Goal: Task Accomplishment & Management: Complete application form

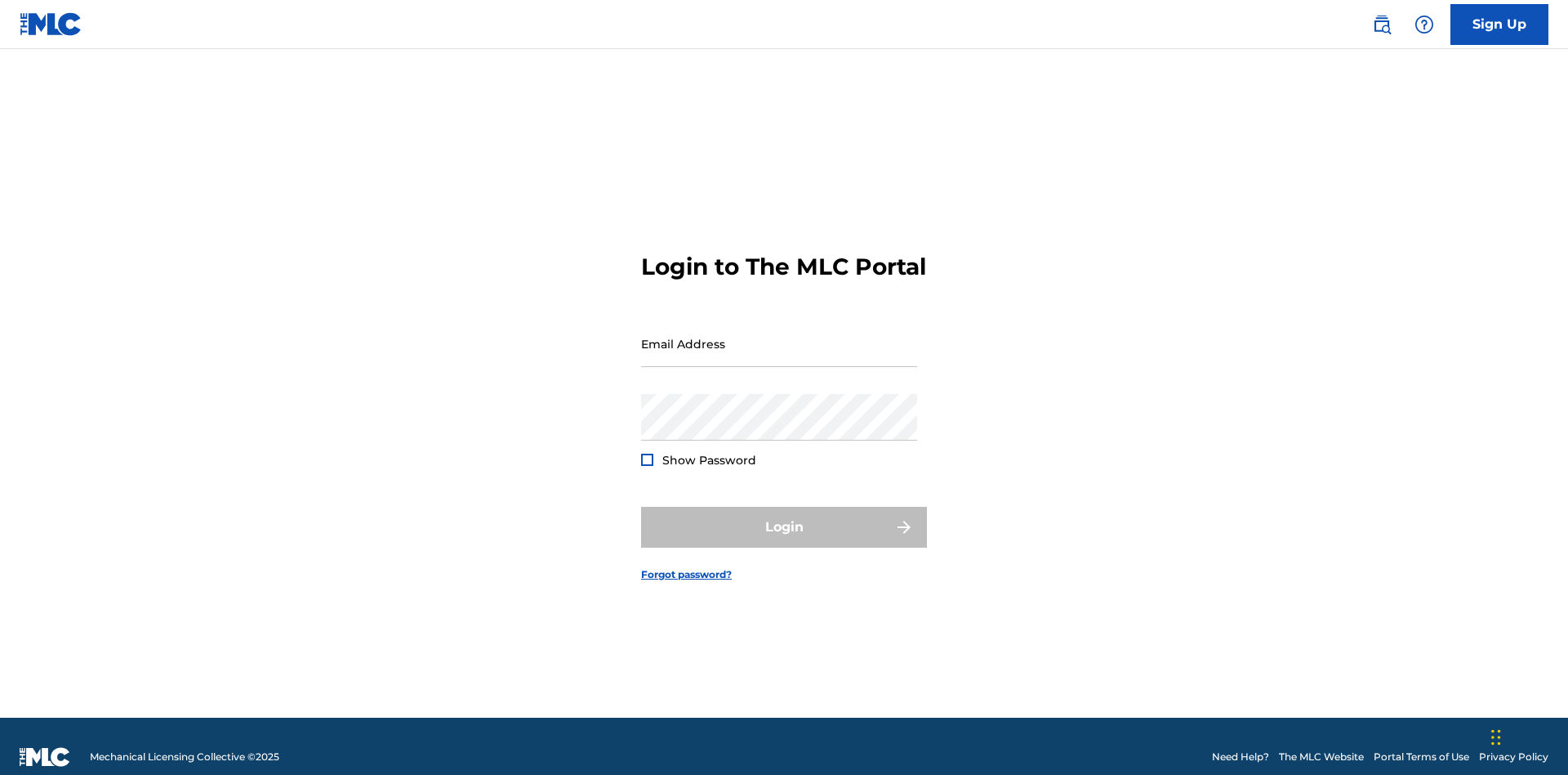
scroll to position [21, 0]
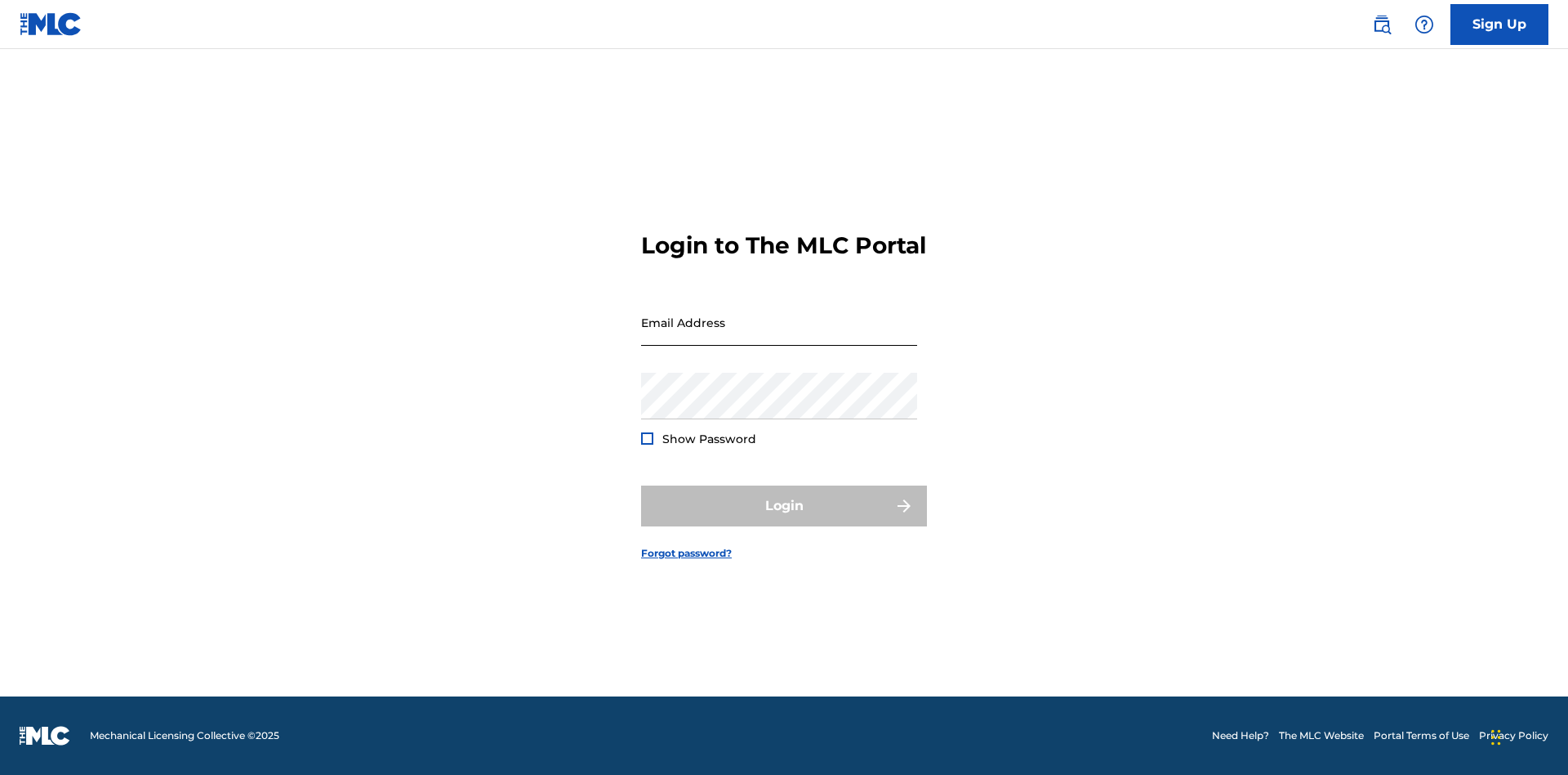
click at [780, 336] on input "Email Address" at bounding box center [779, 322] width 276 height 47
type input "Duke.McTesterson@gmail.com"
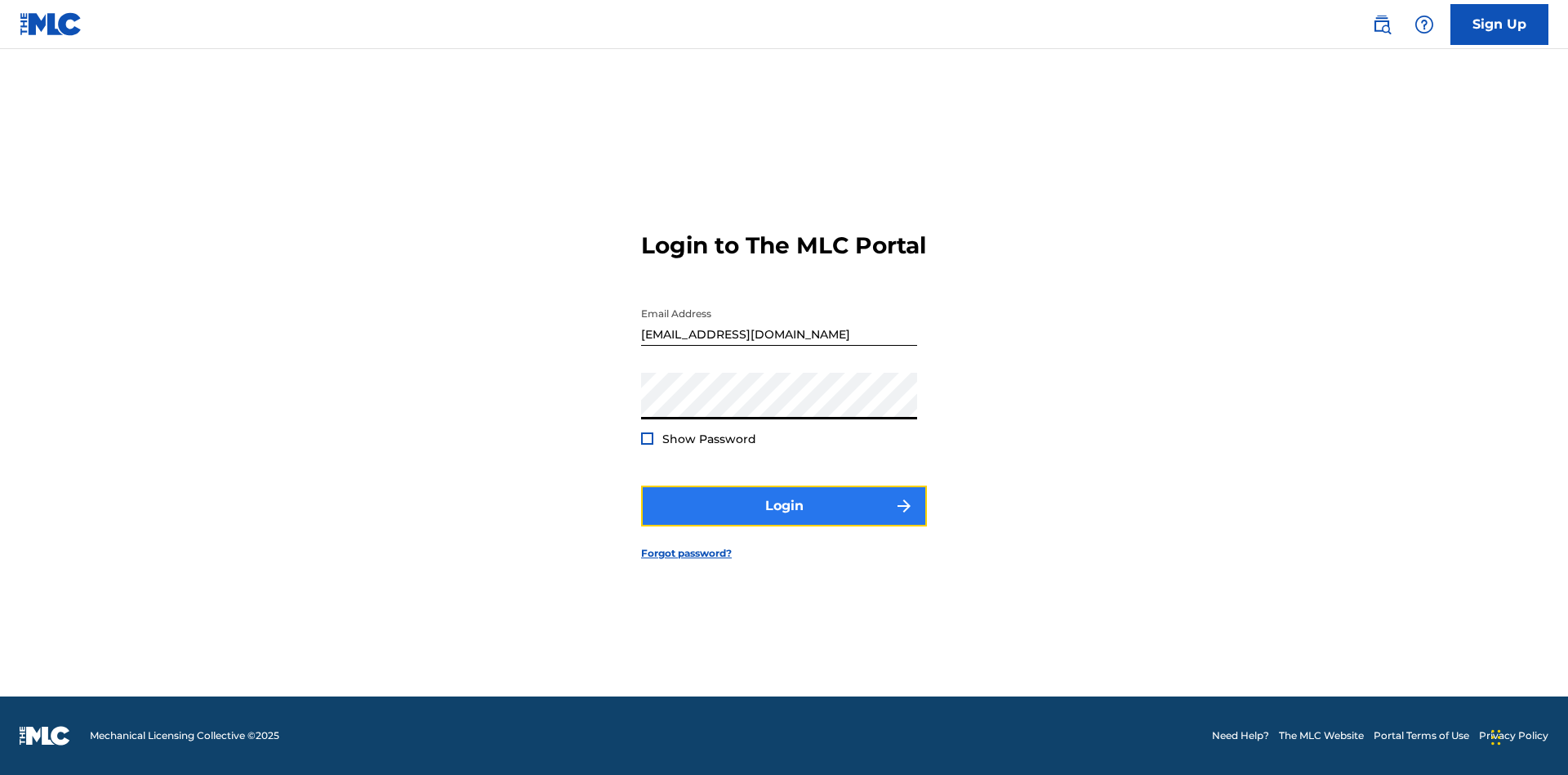
click at [784, 519] on button "Login" at bounding box center [784, 505] width 285 height 41
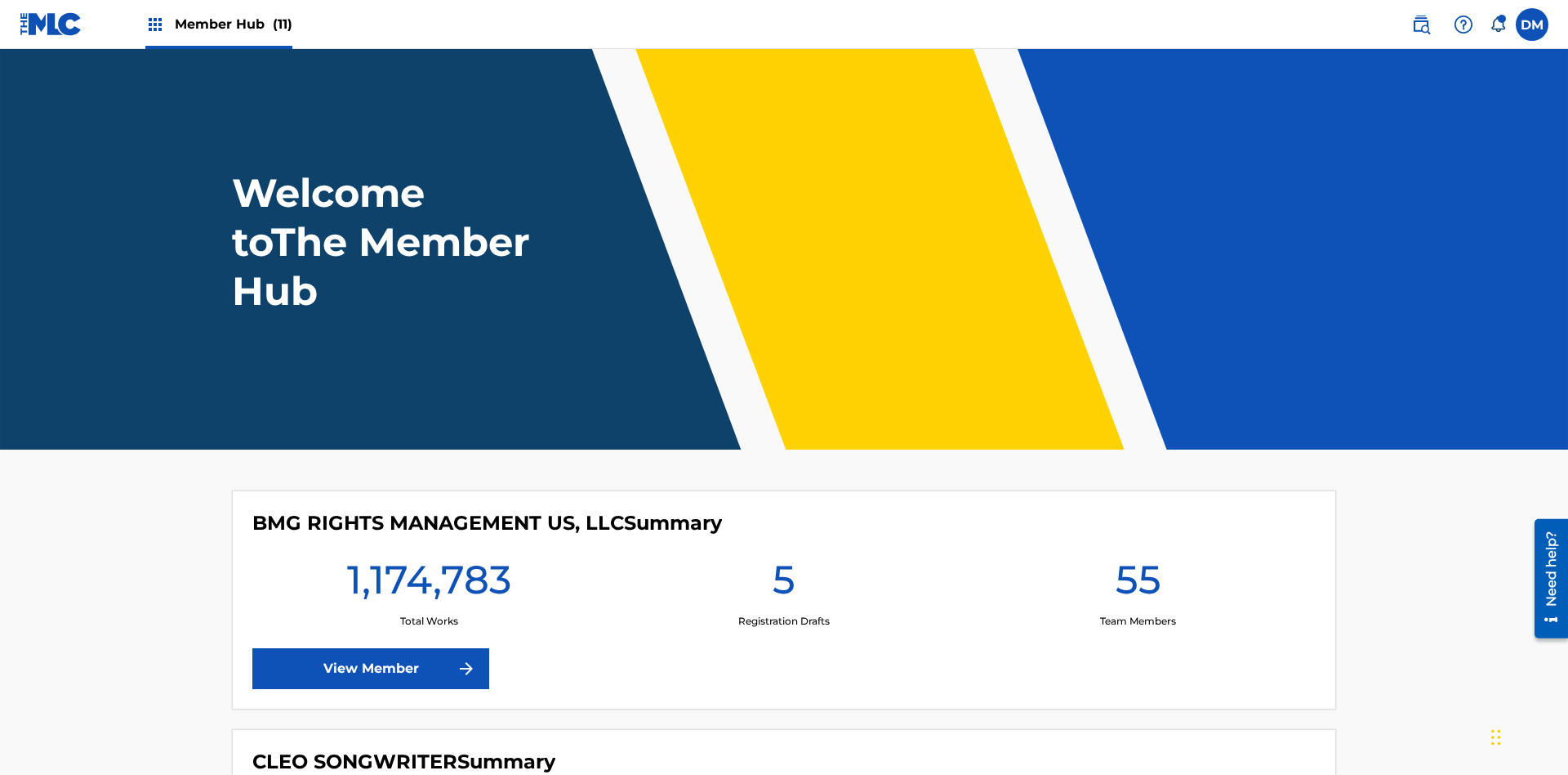
click at [233, 24] on span "Member Hub (11)" at bounding box center [234, 24] width 118 height 19
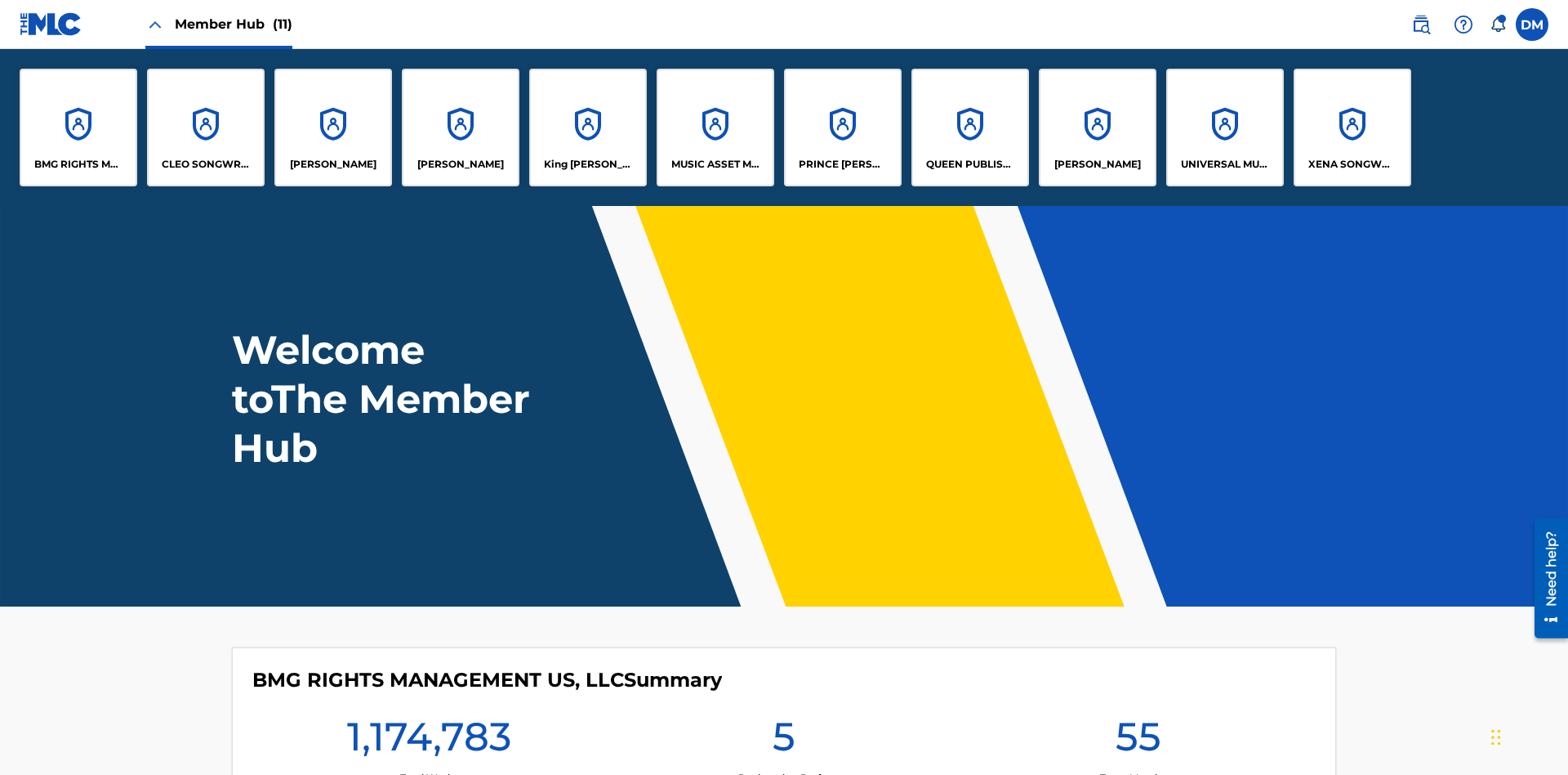
scroll to position [59, 0]
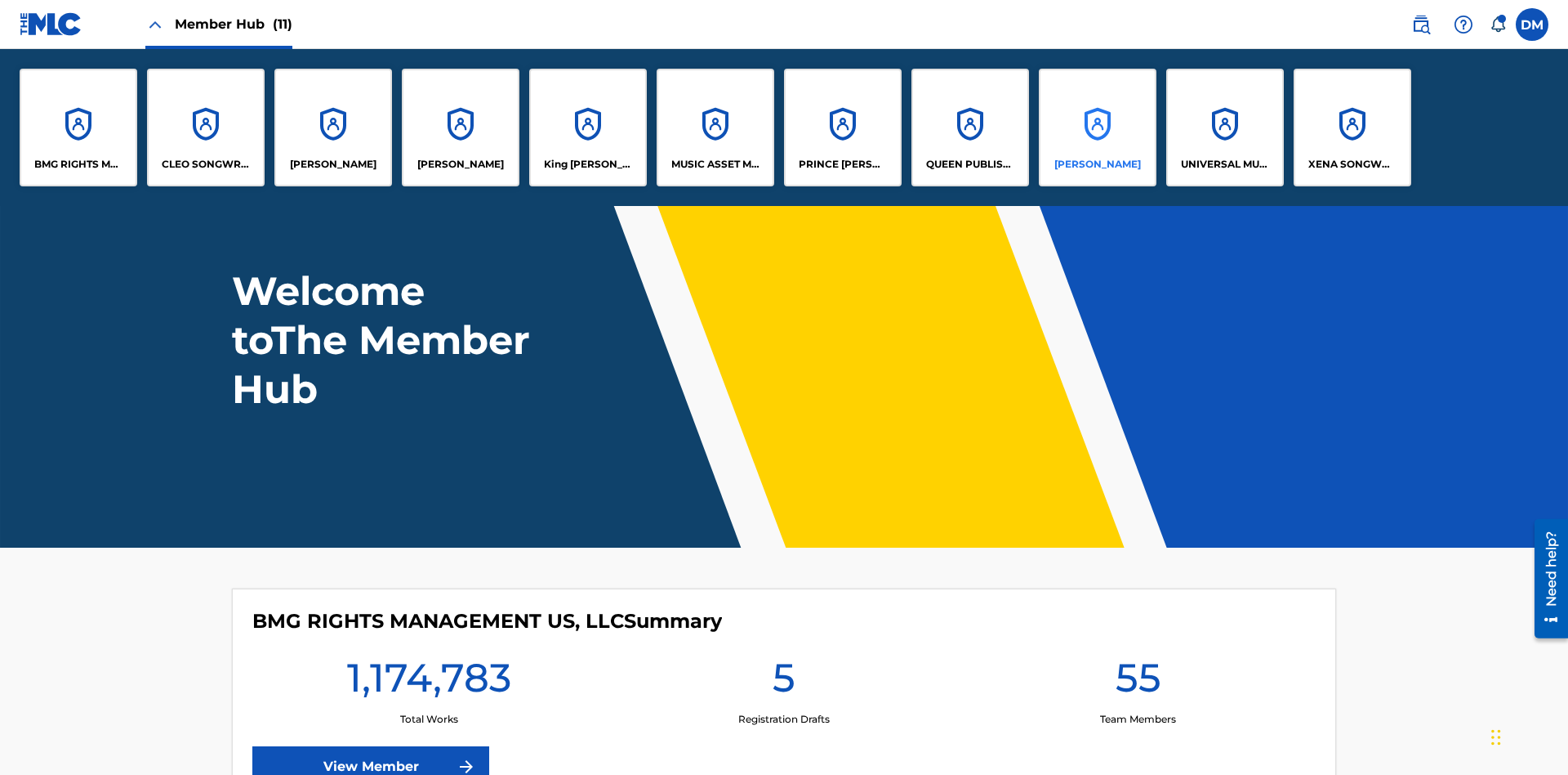
click at [1097, 164] on p "RONALD MCTESTERSON" at bounding box center [1097, 164] width 87 height 15
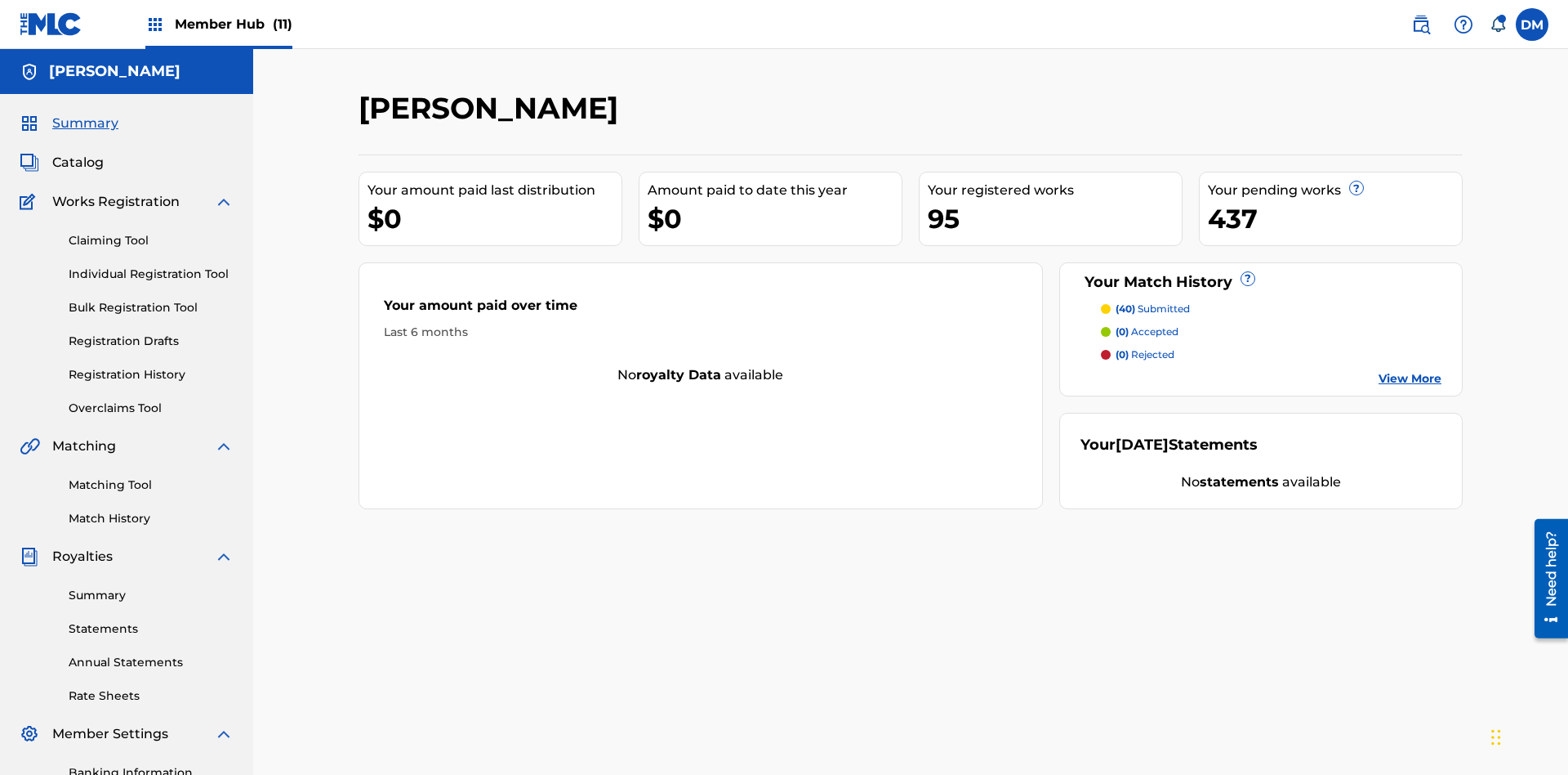
scroll to position [168, 0]
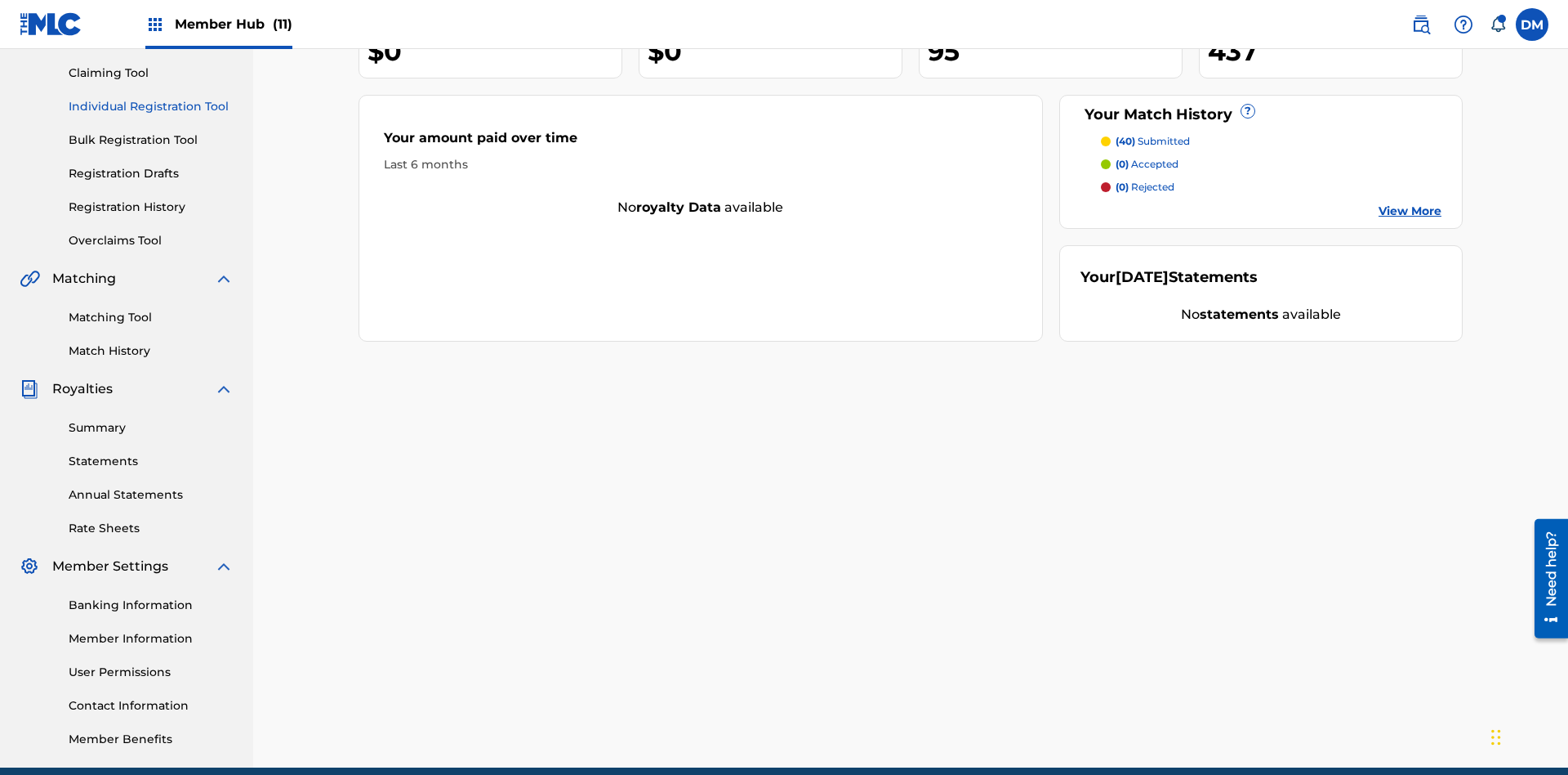
click at [151, 106] on link "Individual Registration Tool" at bounding box center [151, 106] width 165 height 17
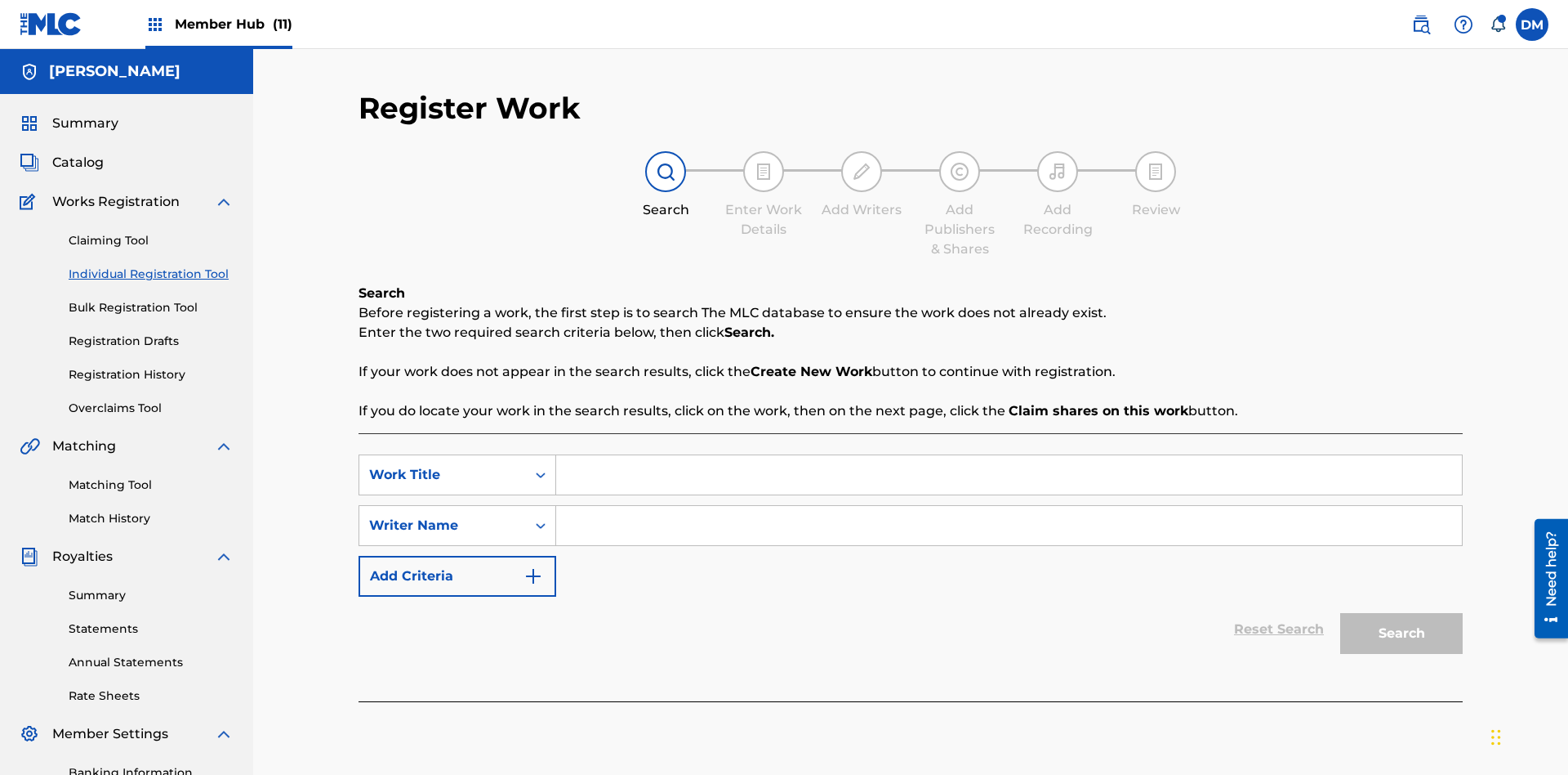
scroll to position [239, 0]
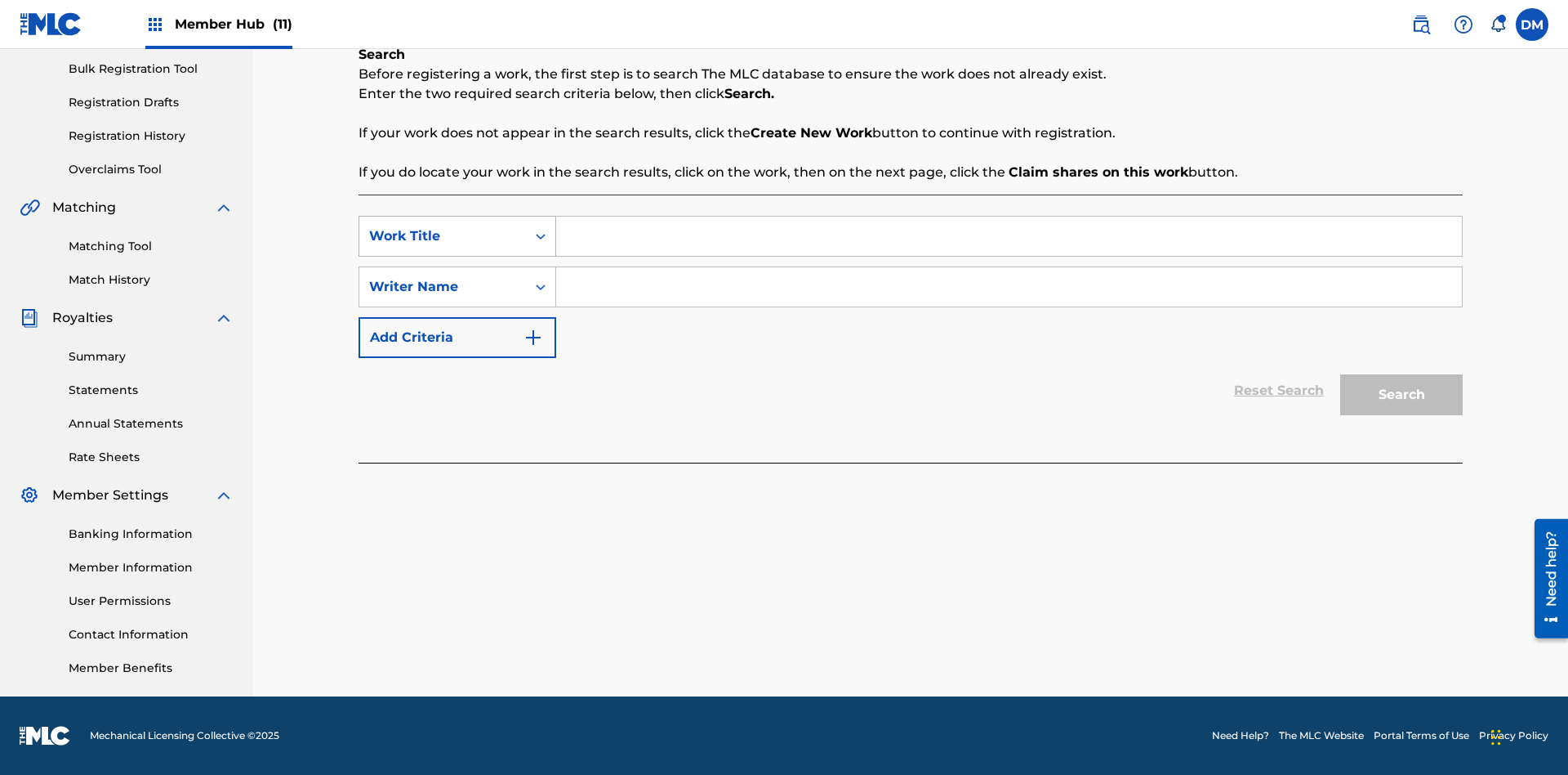
click at [443, 236] on div "Work Title" at bounding box center [442, 237] width 147 height 20
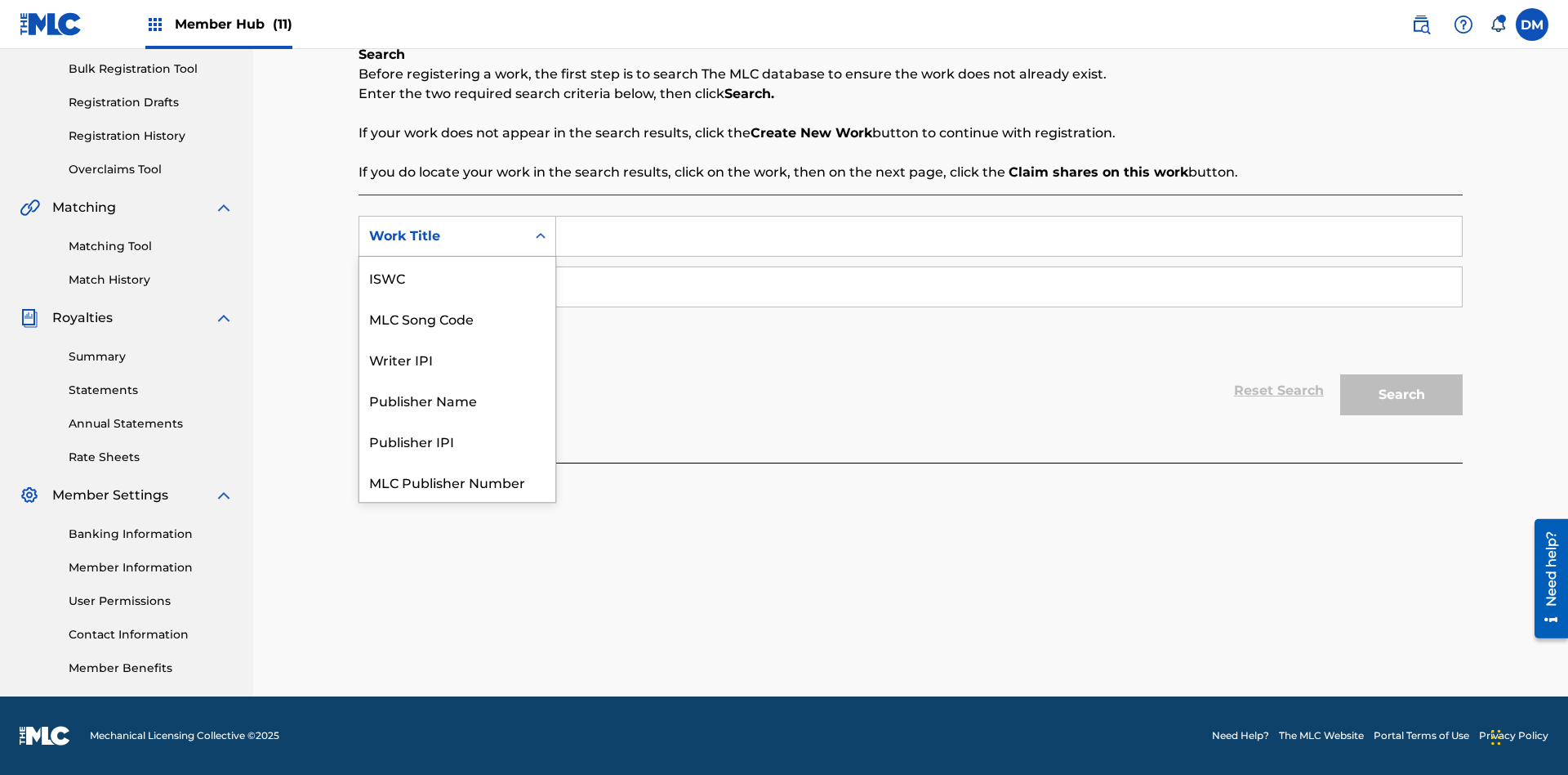
scroll to position [41, 0]
click at [457, 277] on div "MLC Song Code" at bounding box center [457, 277] width 196 height 41
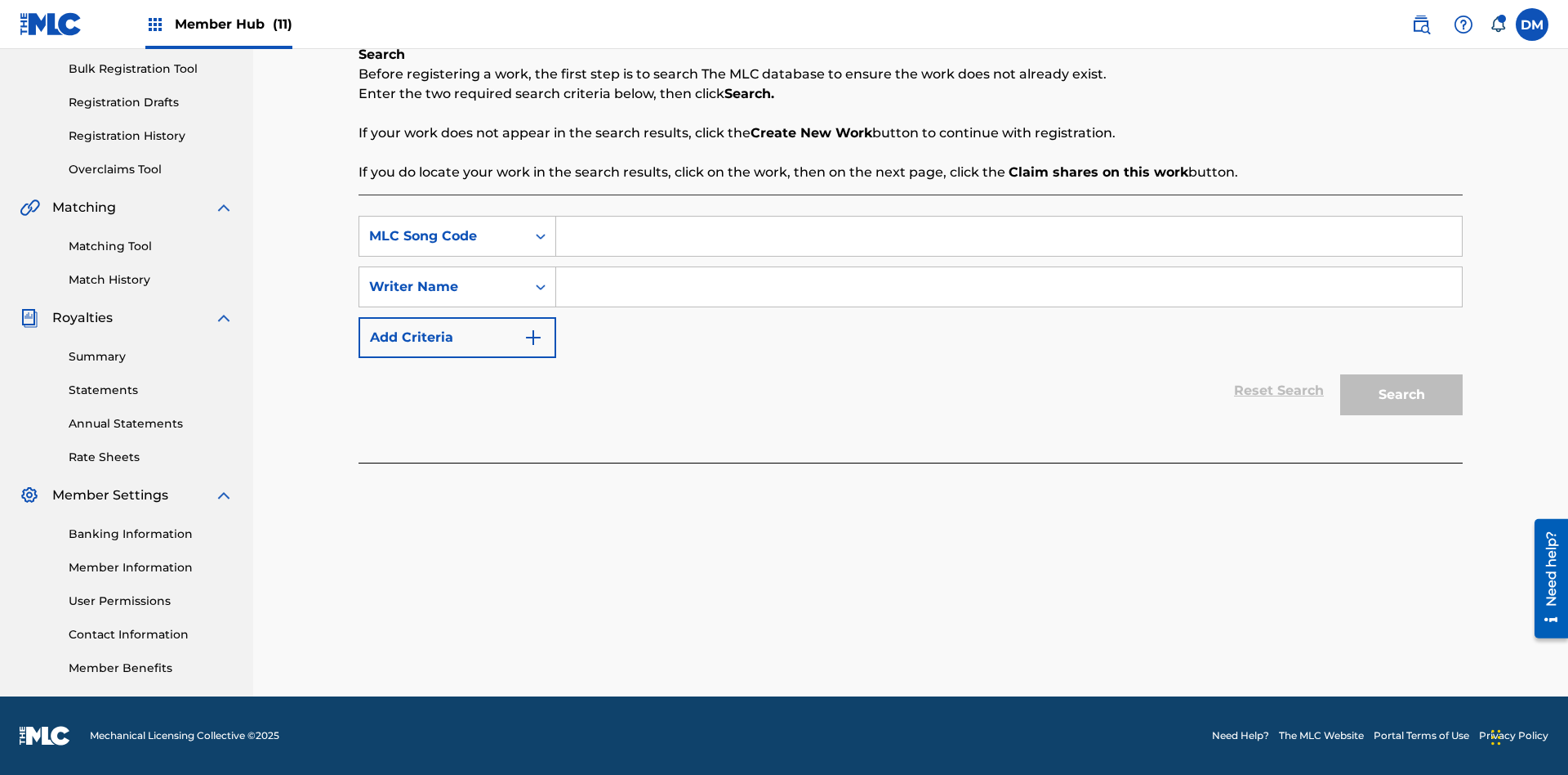
click at [1009, 236] on input "Search Form" at bounding box center [1008, 236] width 905 height 39
type input "MA9XWG"
click at [1009, 287] on input "Search Form" at bounding box center [1008, 287] width 905 height 39
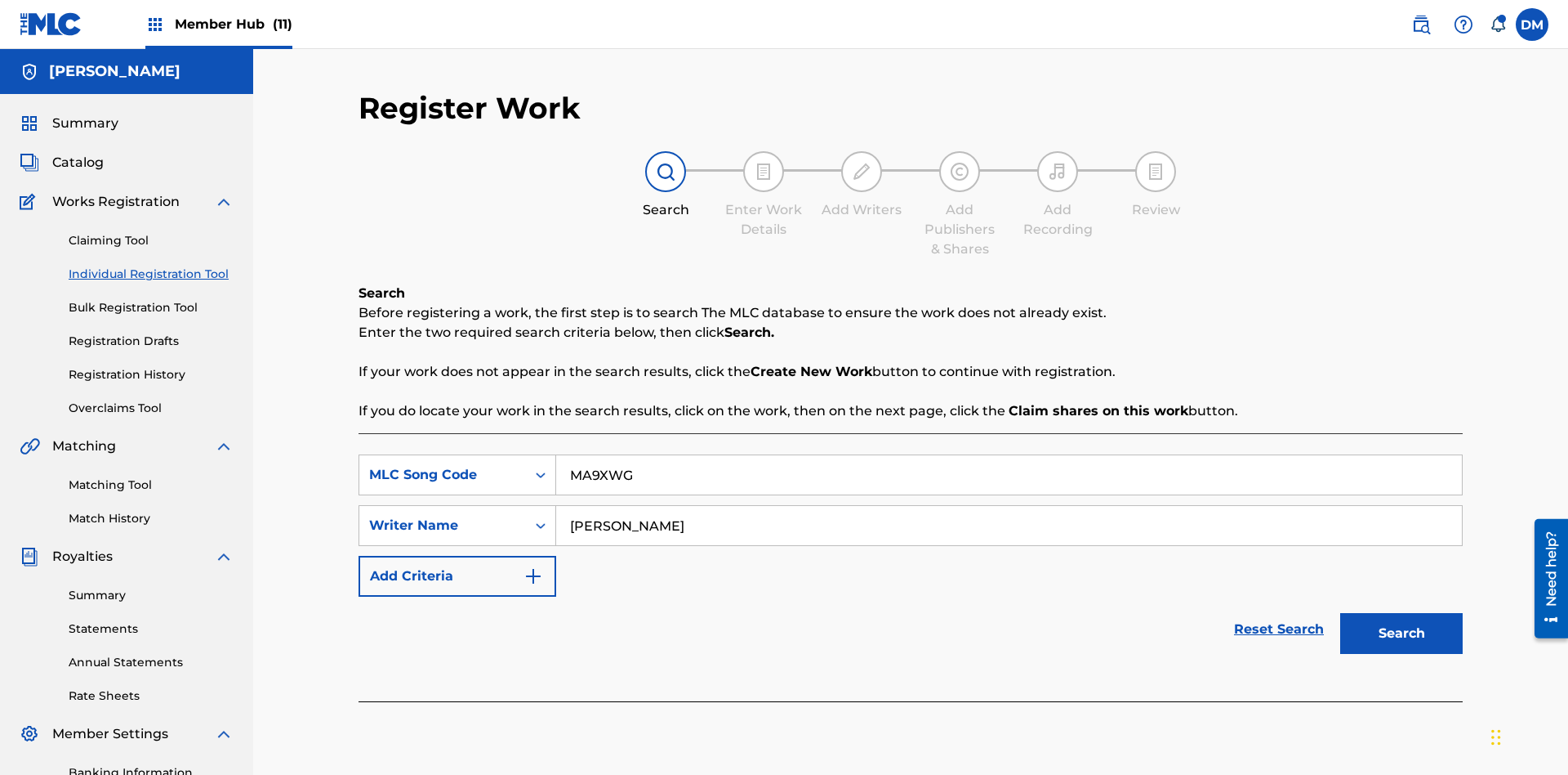
scroll to position [239, 0]
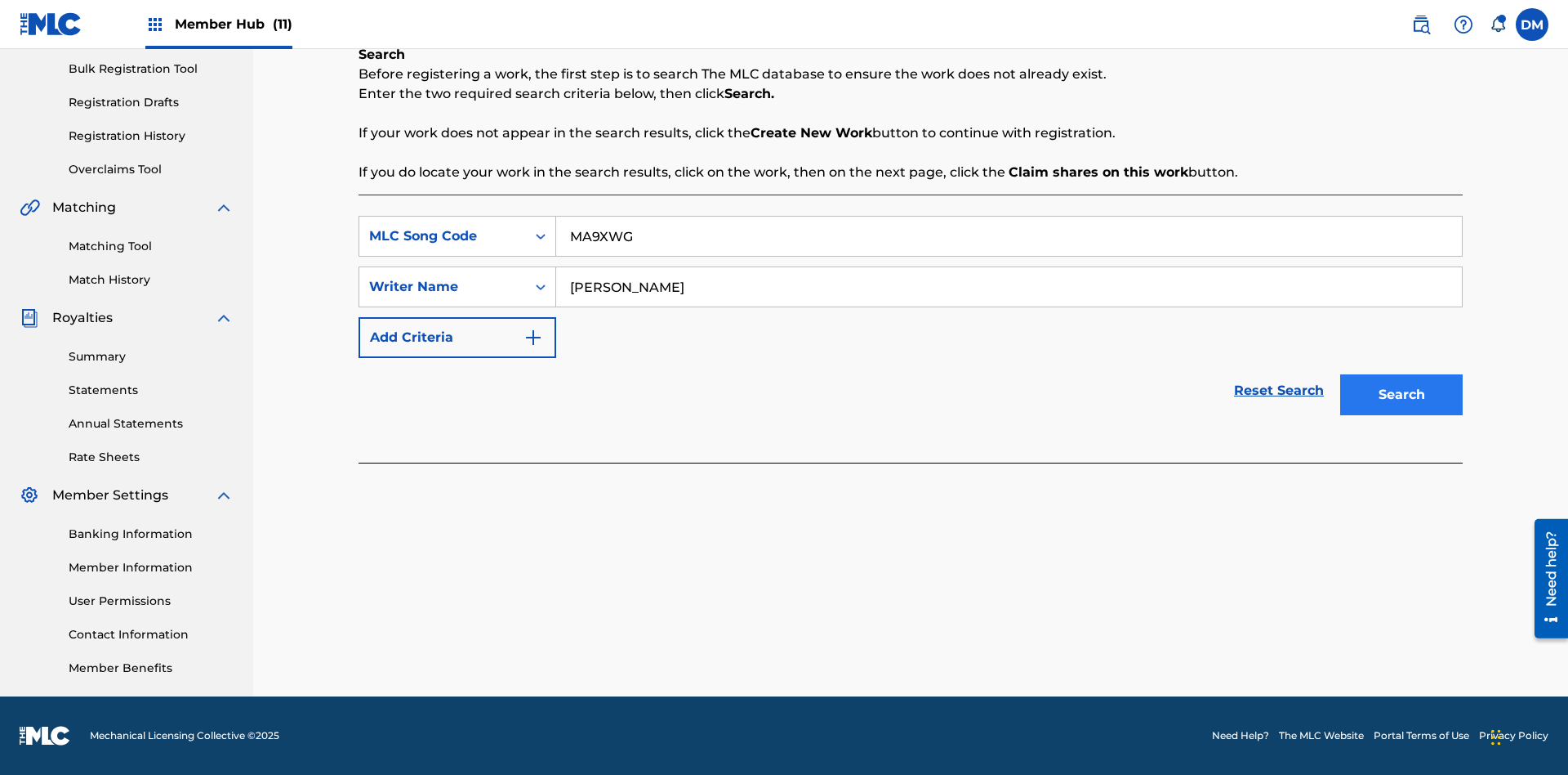
type input "ALVIN DEGUZMAN"
click at [1401, 394] on button "Search" at bounding box center [1401, 394] width 123 height 41
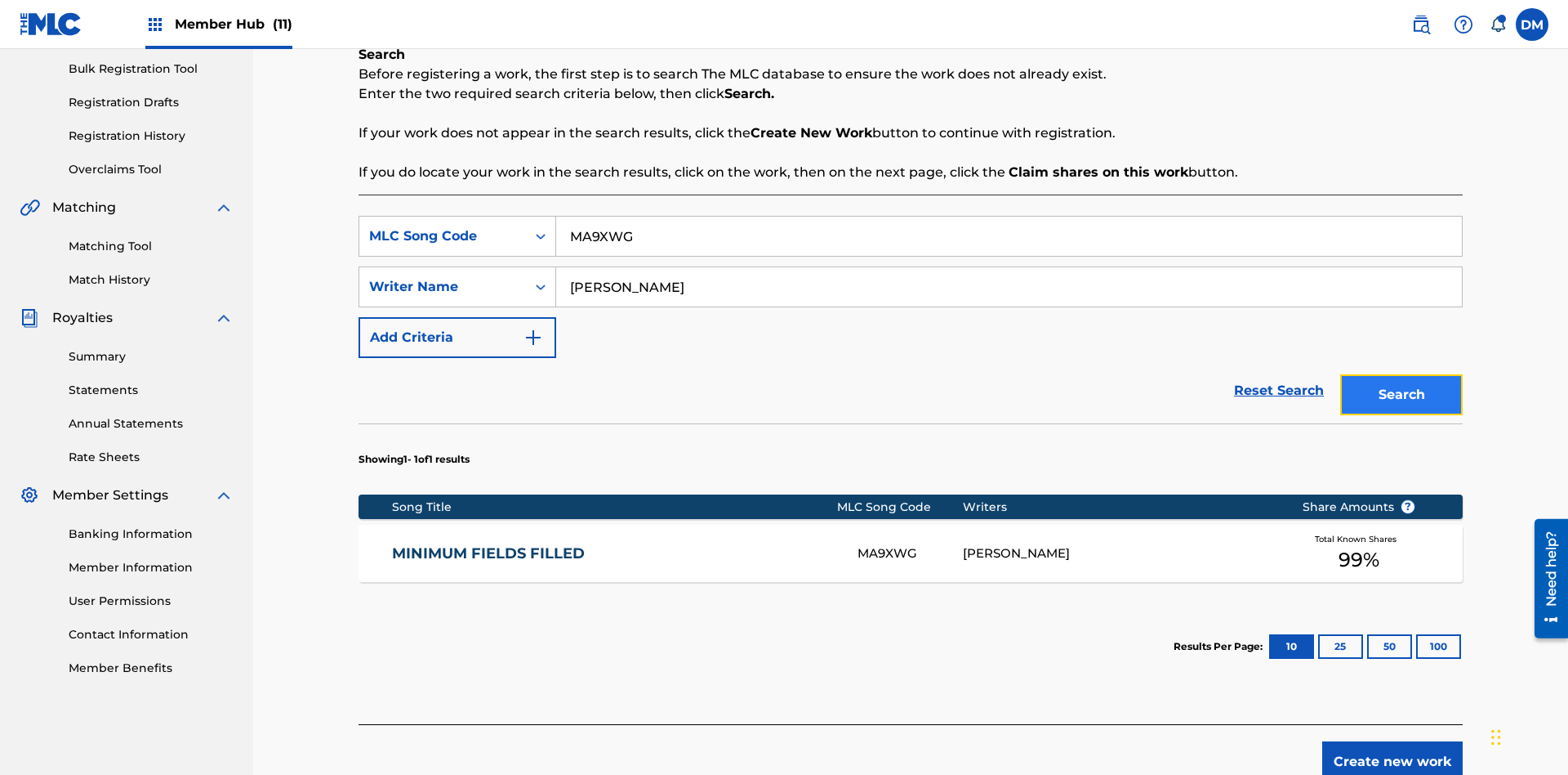
click at [1401, 394] on button "Search" at bounding box center [1401, 394] width 123 height 41
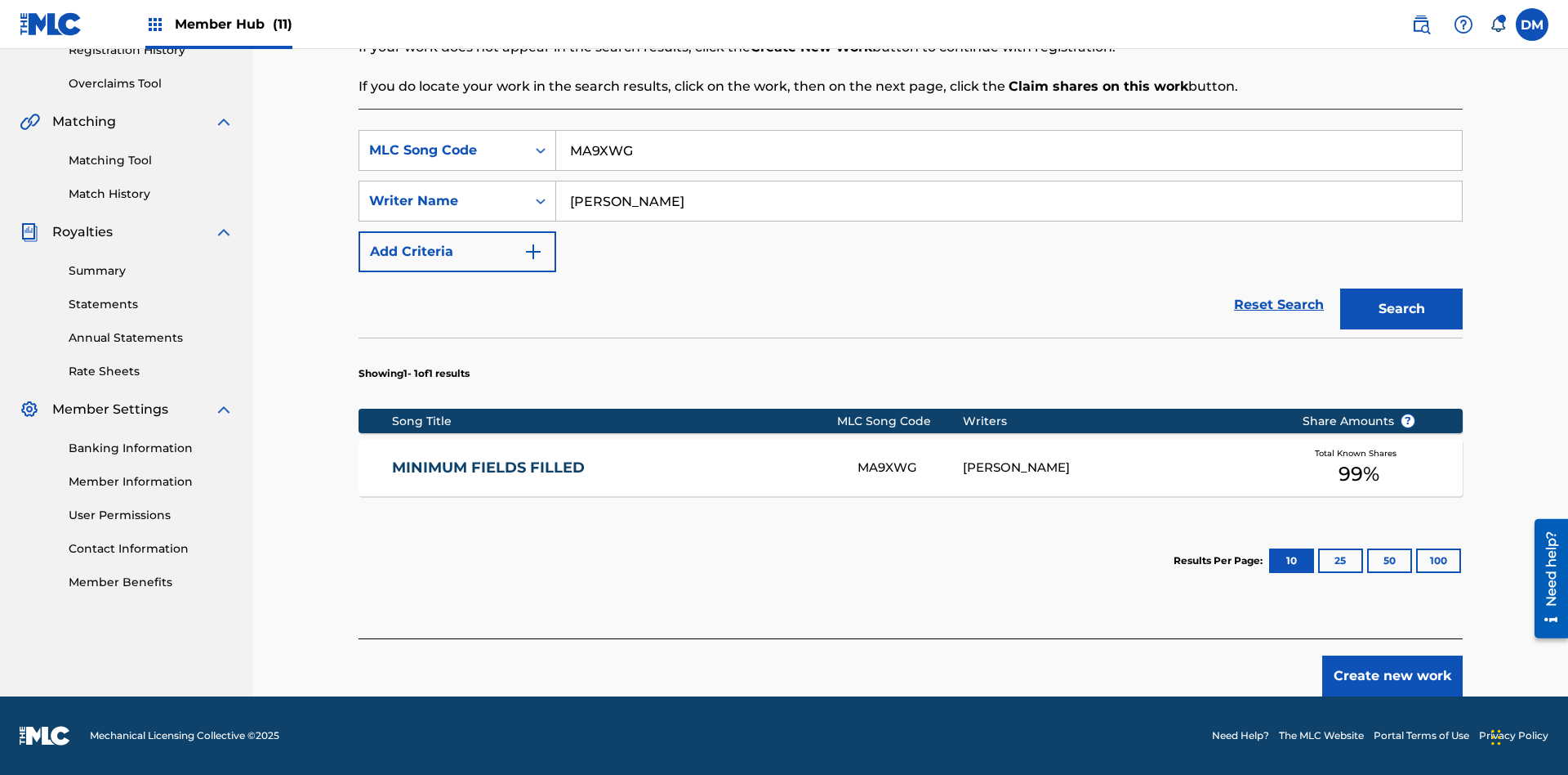
click at [910, 467] on div "MA9XWG" at bounding box center [909, 467] width 105 height 19
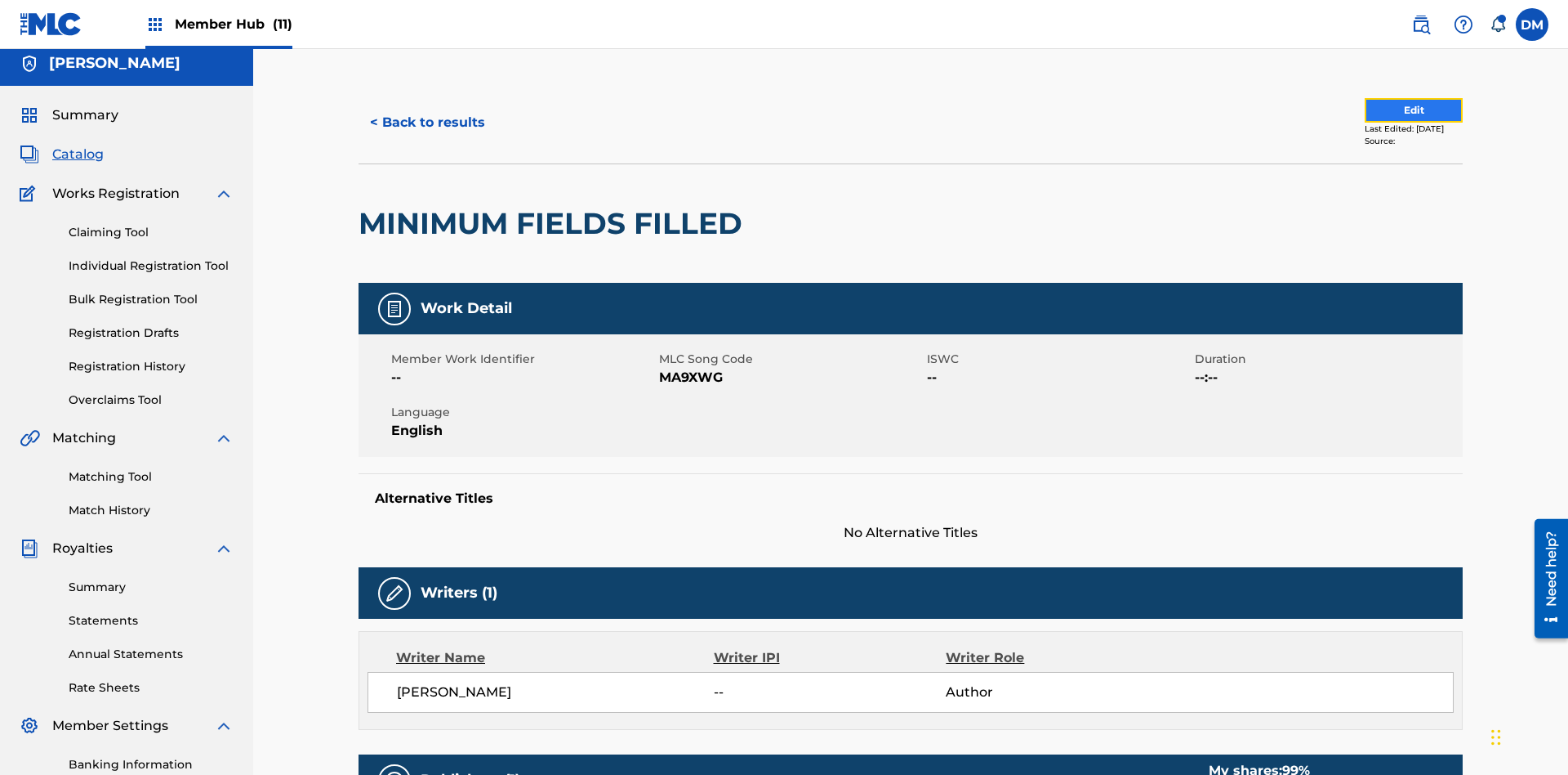
click at [1395, 110] on button "Edit" at bounding box center [1413, 110] width 98 height 25
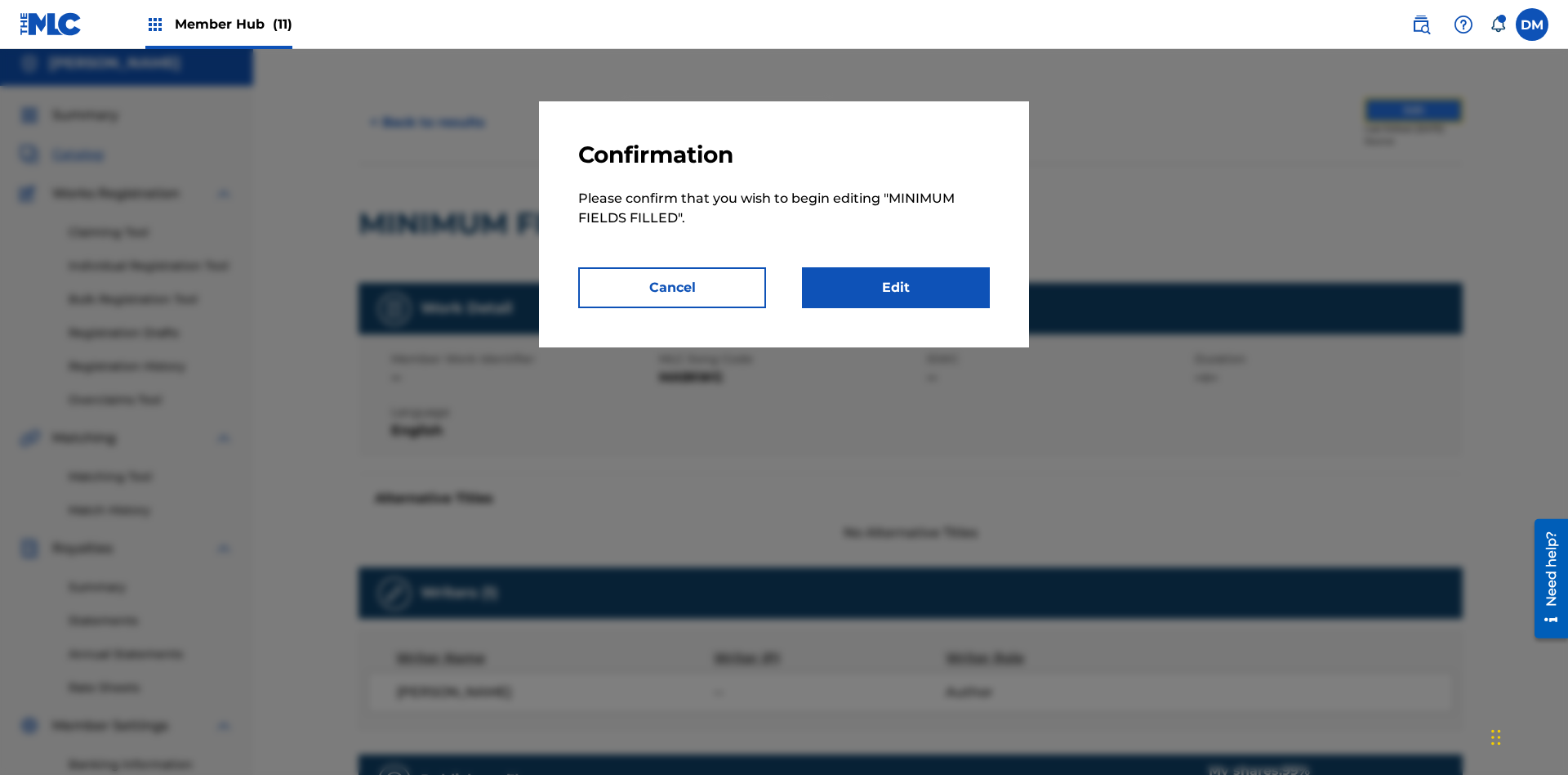
scroll to position [178, 0]
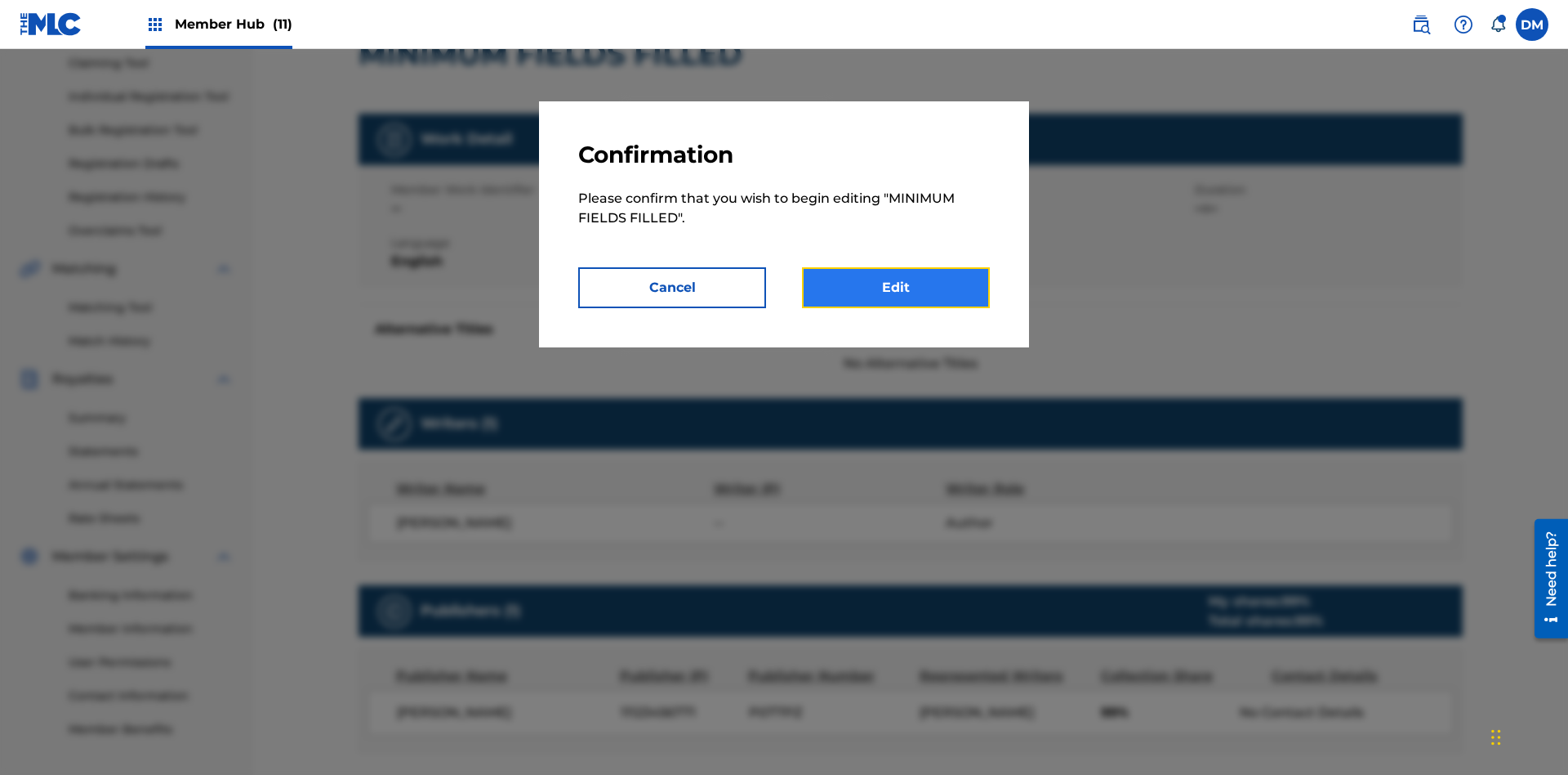
click at [896, 288] on link "Edit" at bounding box center [896, 288] width 188 height 41
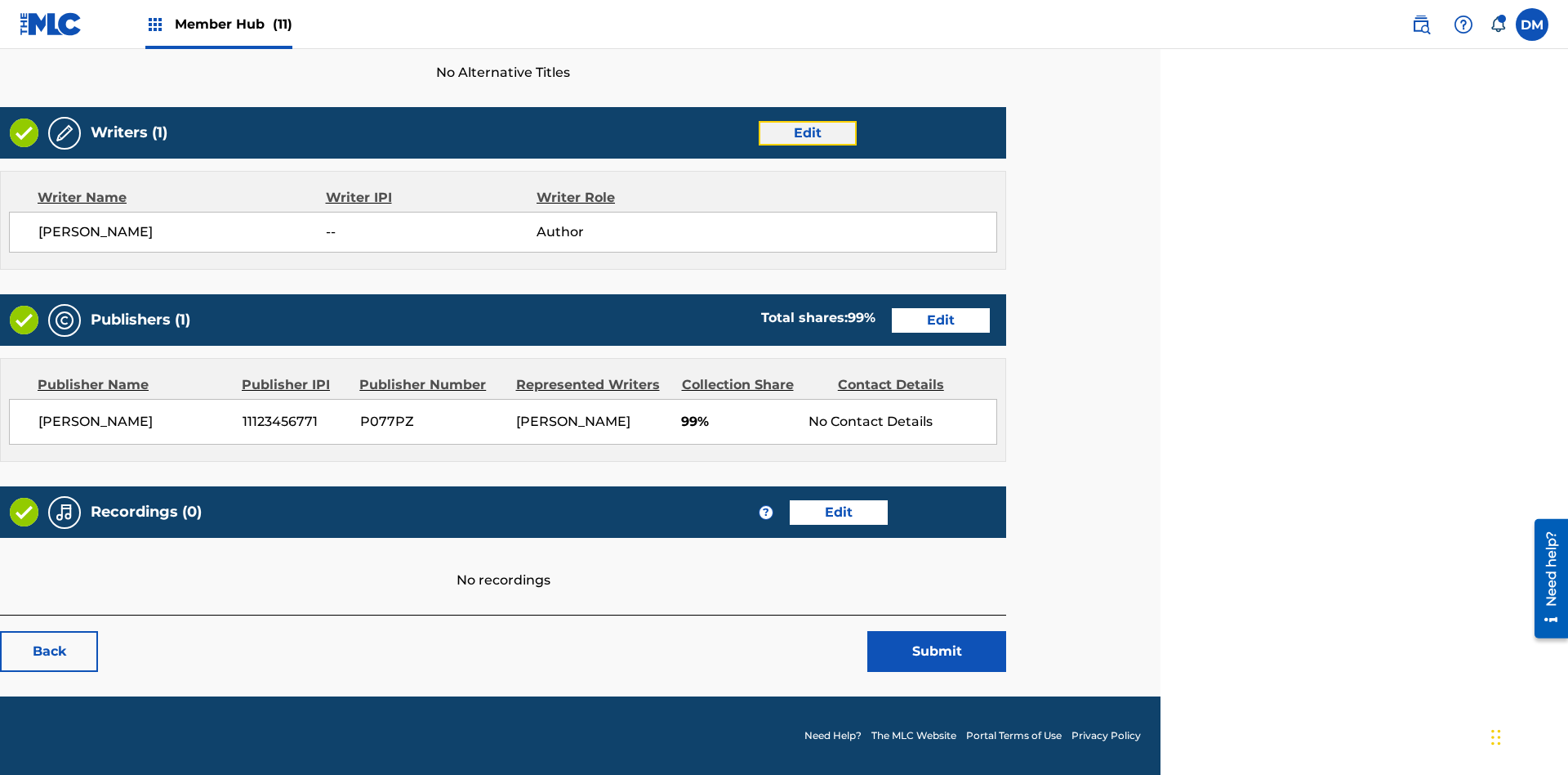
click at [806, 133] on link "Edit" at bounding box center [807, 133] width 98 height 25
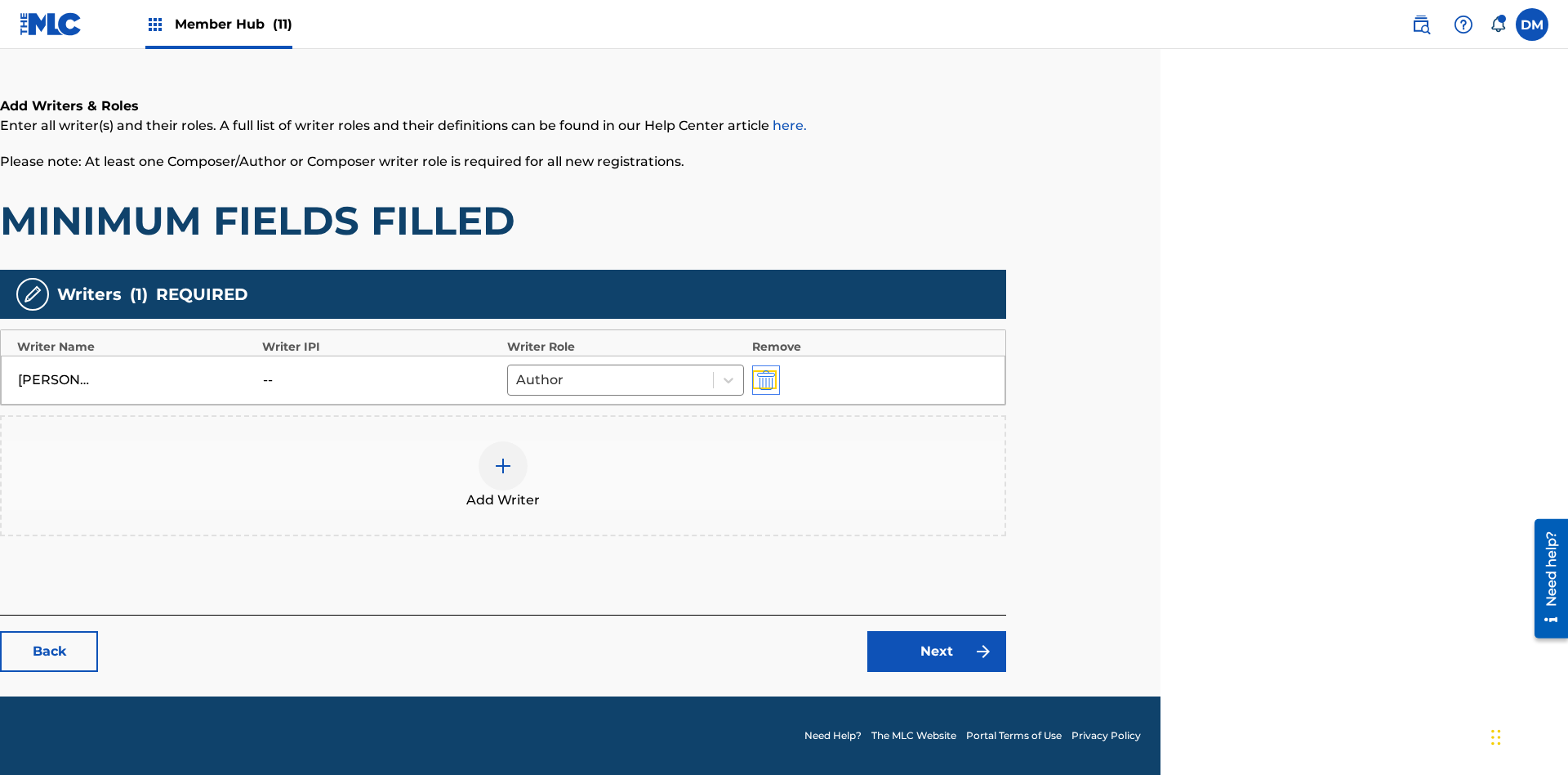
click at [764, 380] on img "submit" at bounding box center [767, 381] width 18 height 20
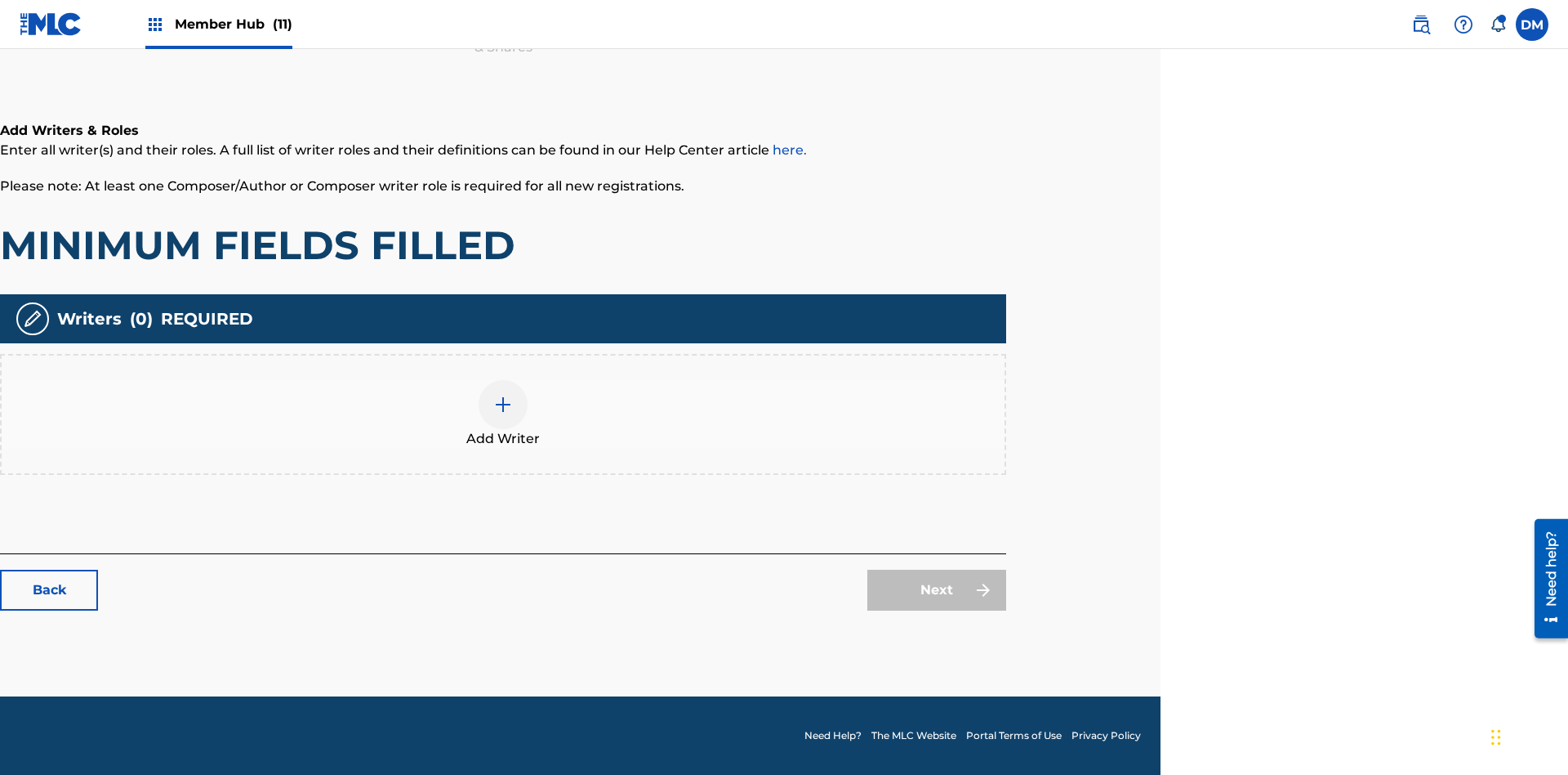
click at [503, 413] on img at bounding box center [503, 404] width 20 height 20
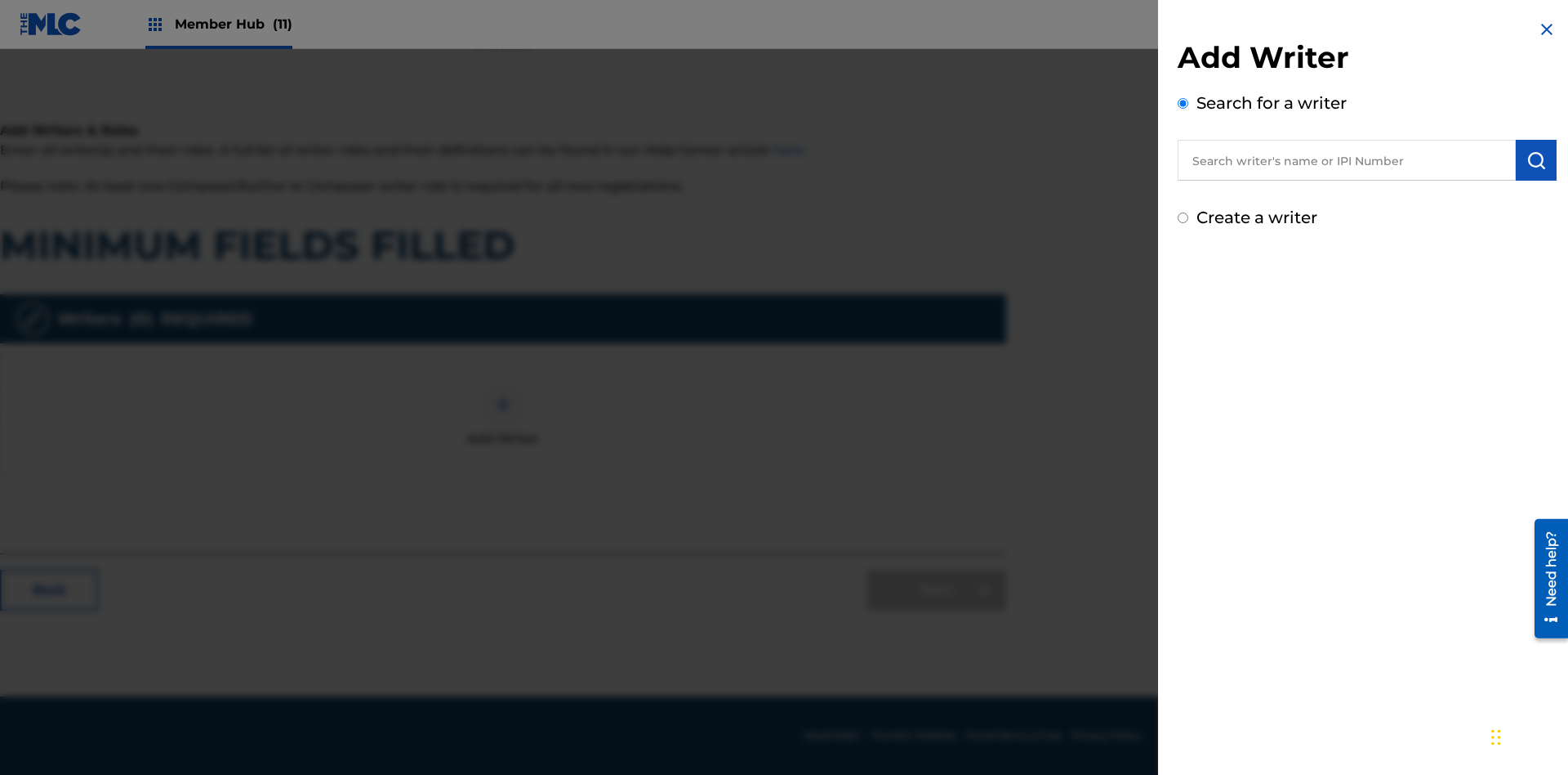
click at [1346, 160] on input "text" at bounding box center [1346, 160] width 338 height 41
type input "Test2025.09.24.04.41.28"
click at [1536, 160] on img "submit" at bounding box center [1536, 161] width 20 height 20
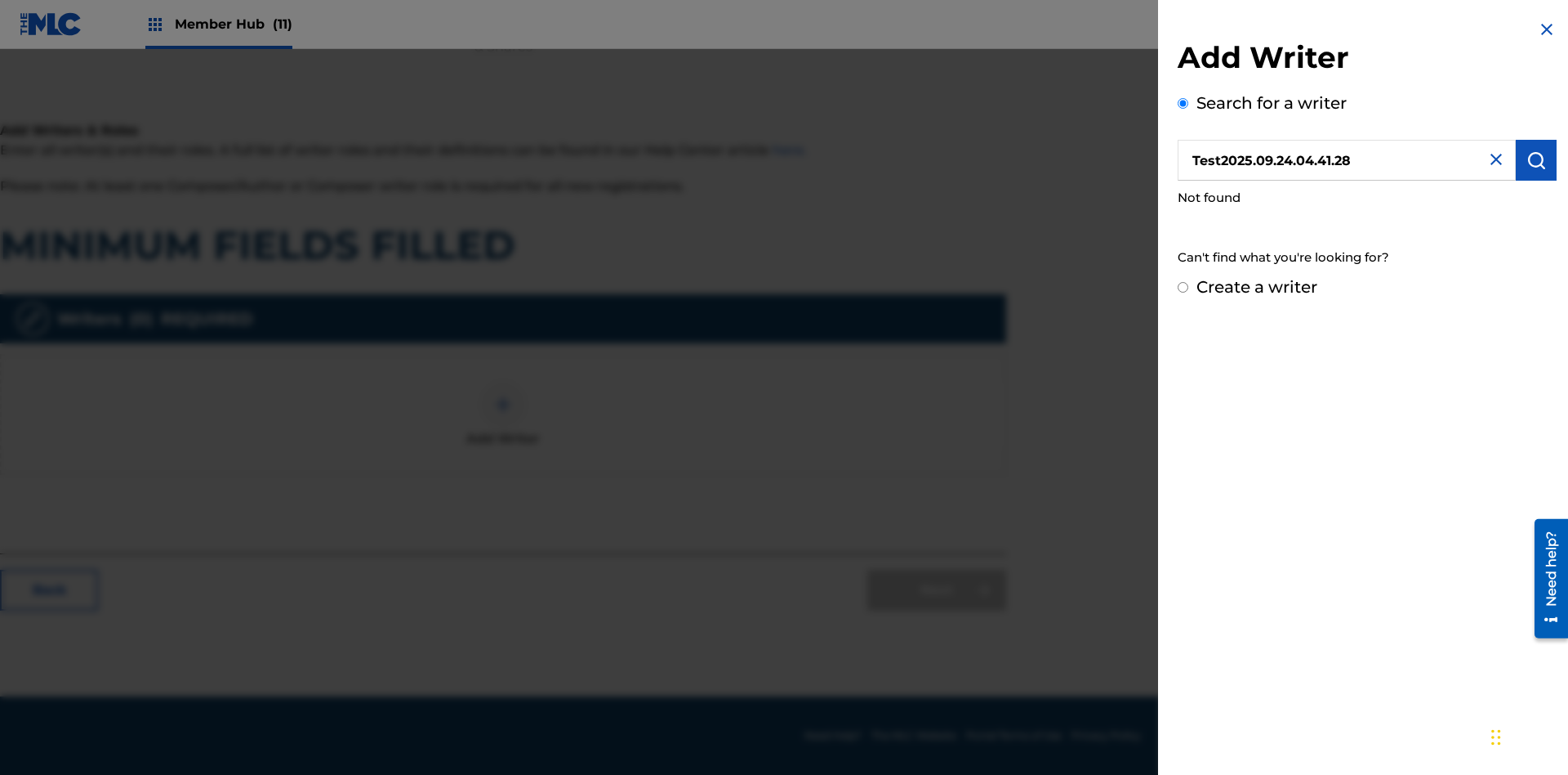
click at [1184, 288] on input "Create a writer" at bounding box center [1183, 287] width 11 height 11
radio input "false"
radio input "true"
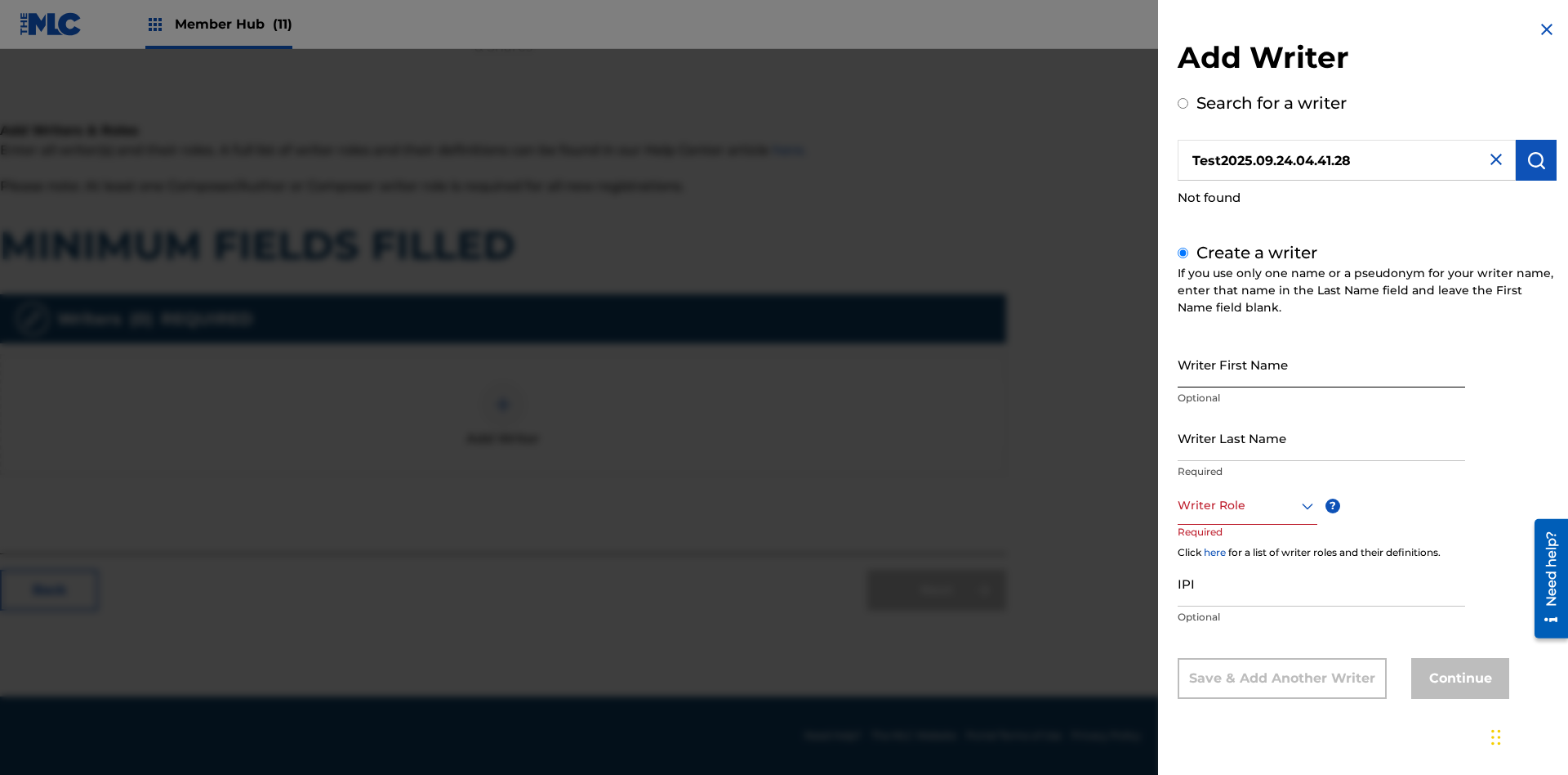
click at [1321, 364] on input "Writer First Name" at bounding box center [1321, 364] width 287 height 47
type input "Test2025.09.24.04.41.31"
click at [1321, 437] on input "Writer Last Name" at bounding box center [1321, 437] width 287 height 47
type input "Test2025.09.24.04.41.32"
click at [1247, 505] on div at bounding box center [1248, 505] width 140 height 20
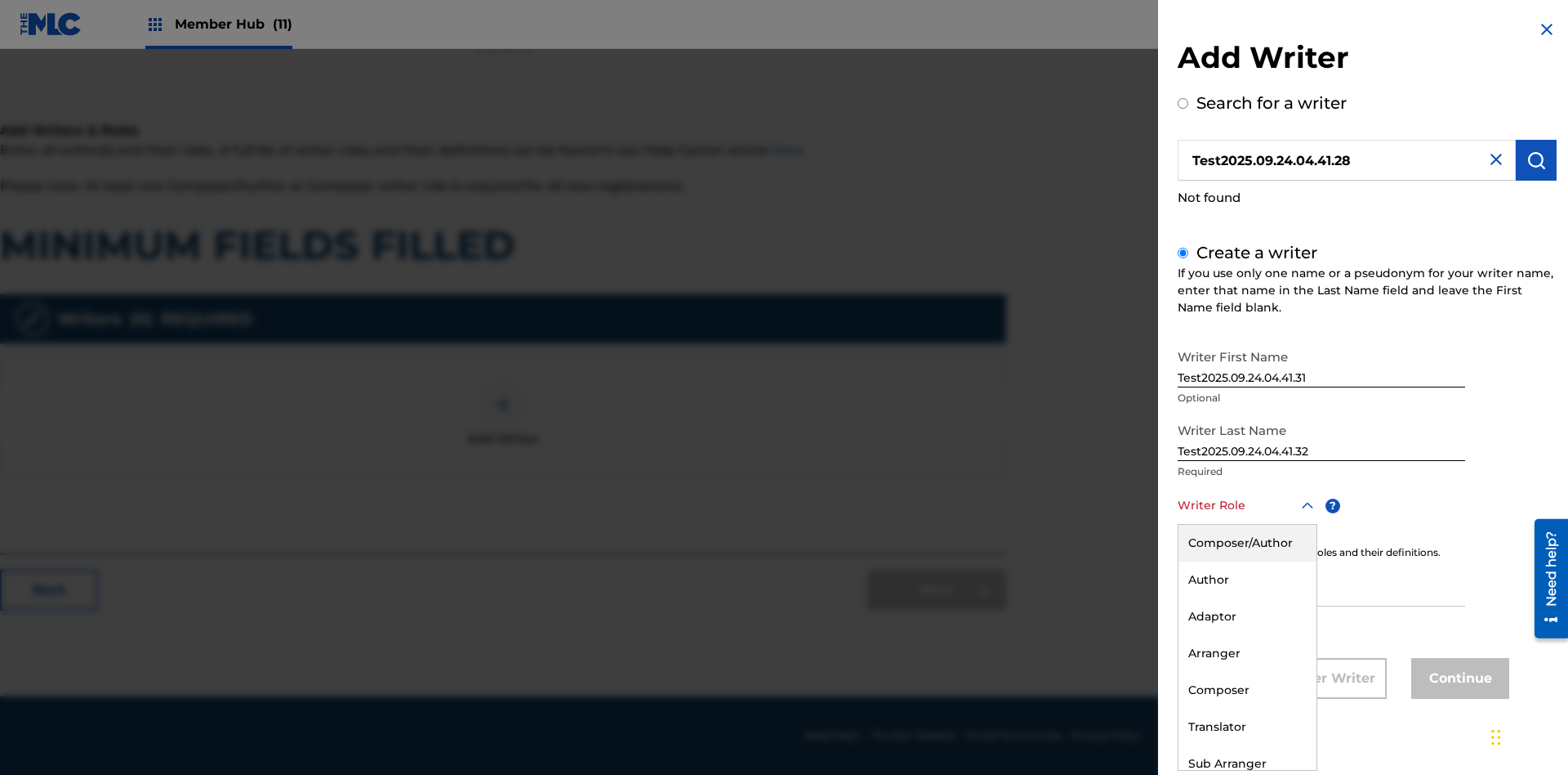
click at [1247, 616] on div "Adaptor" at bounding box center [1248, 616] width 138 height 37
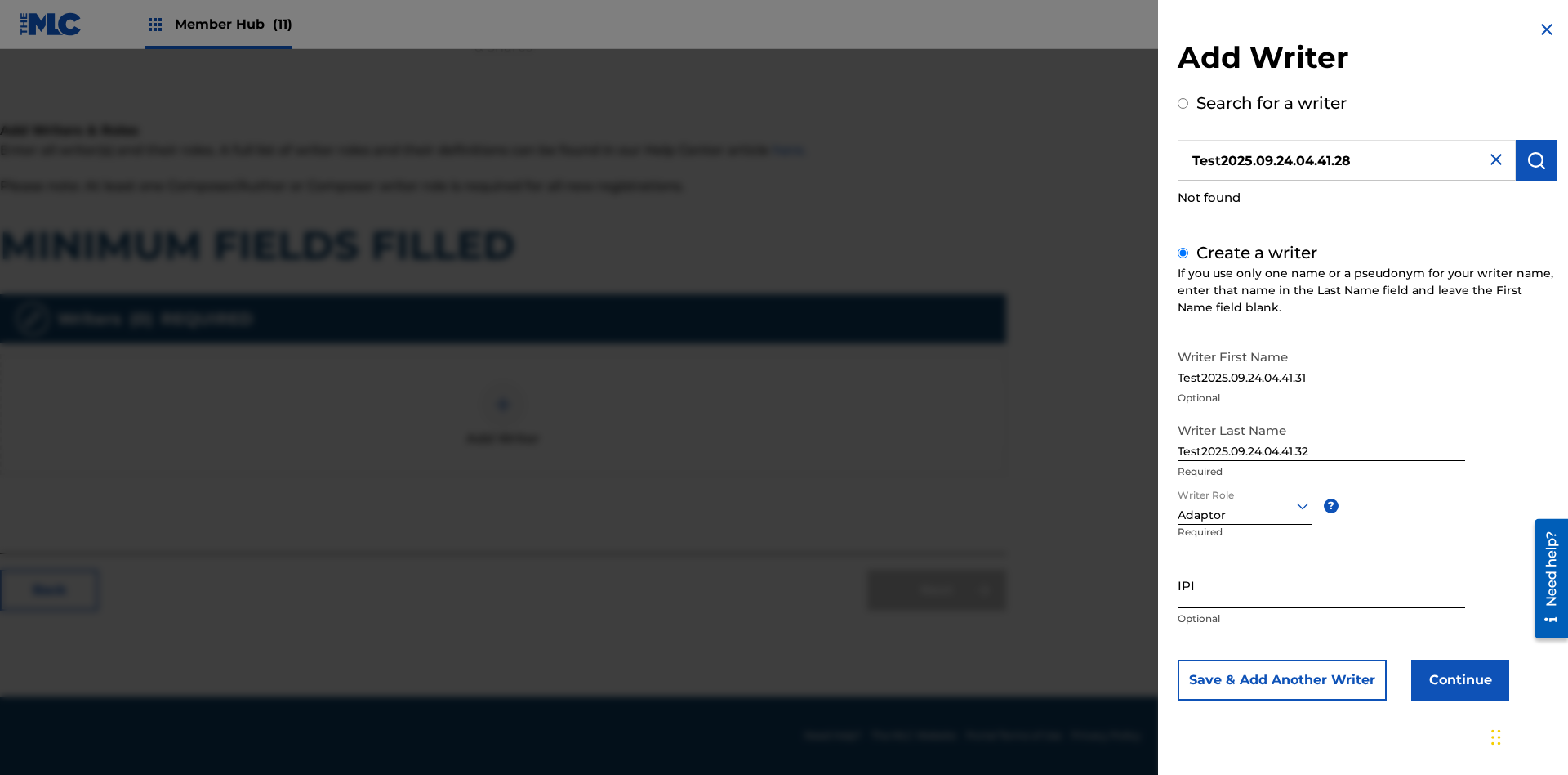
click at [1321, 584] on input "IPI" at bounding box center [1321, 584] width 287 height 47
type input "595839777"
click at [1458, 679] on button "Continue" at bounding box center [1460, 679] width 98 height 41
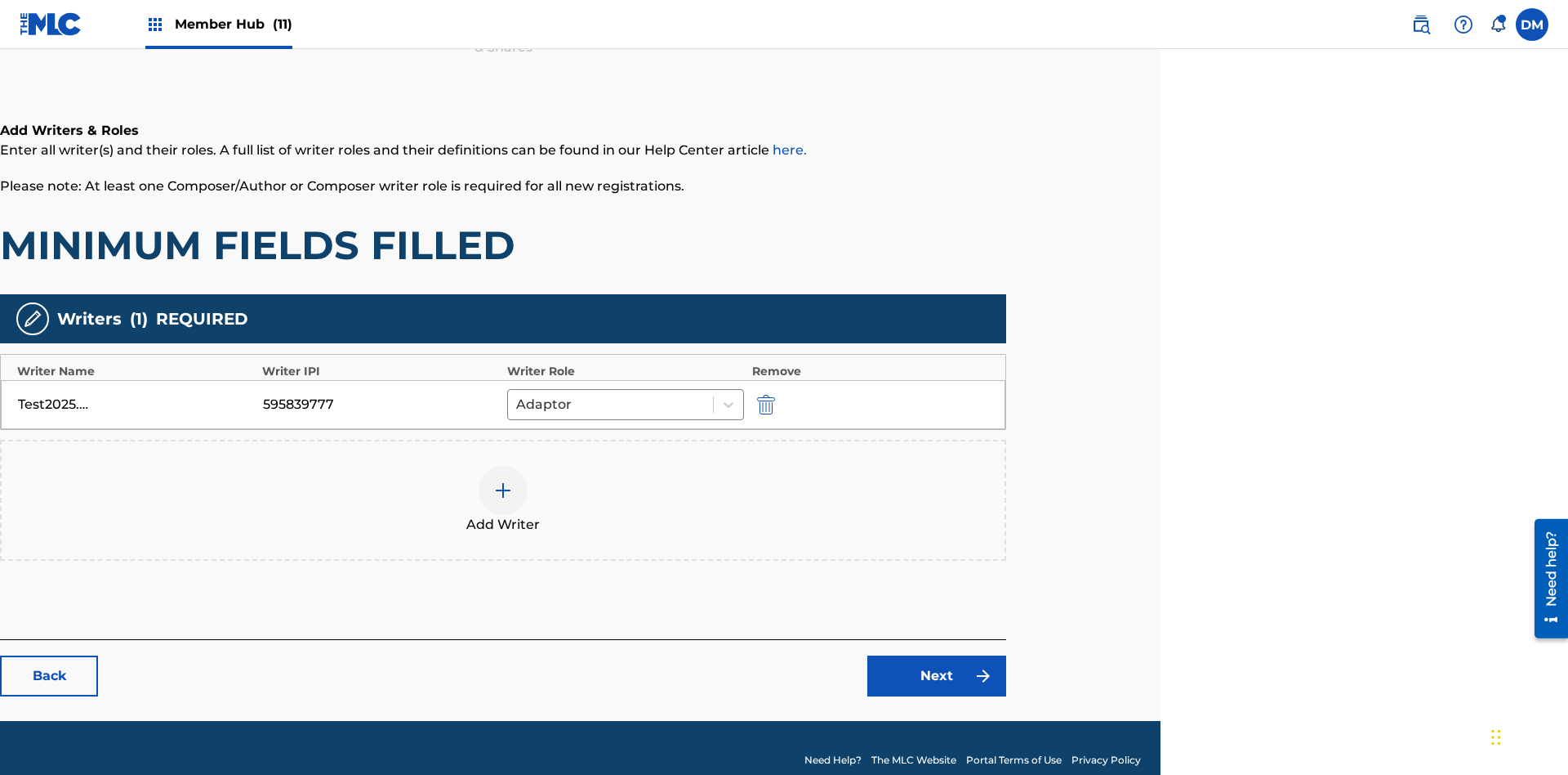
scroll to position [263, 407]
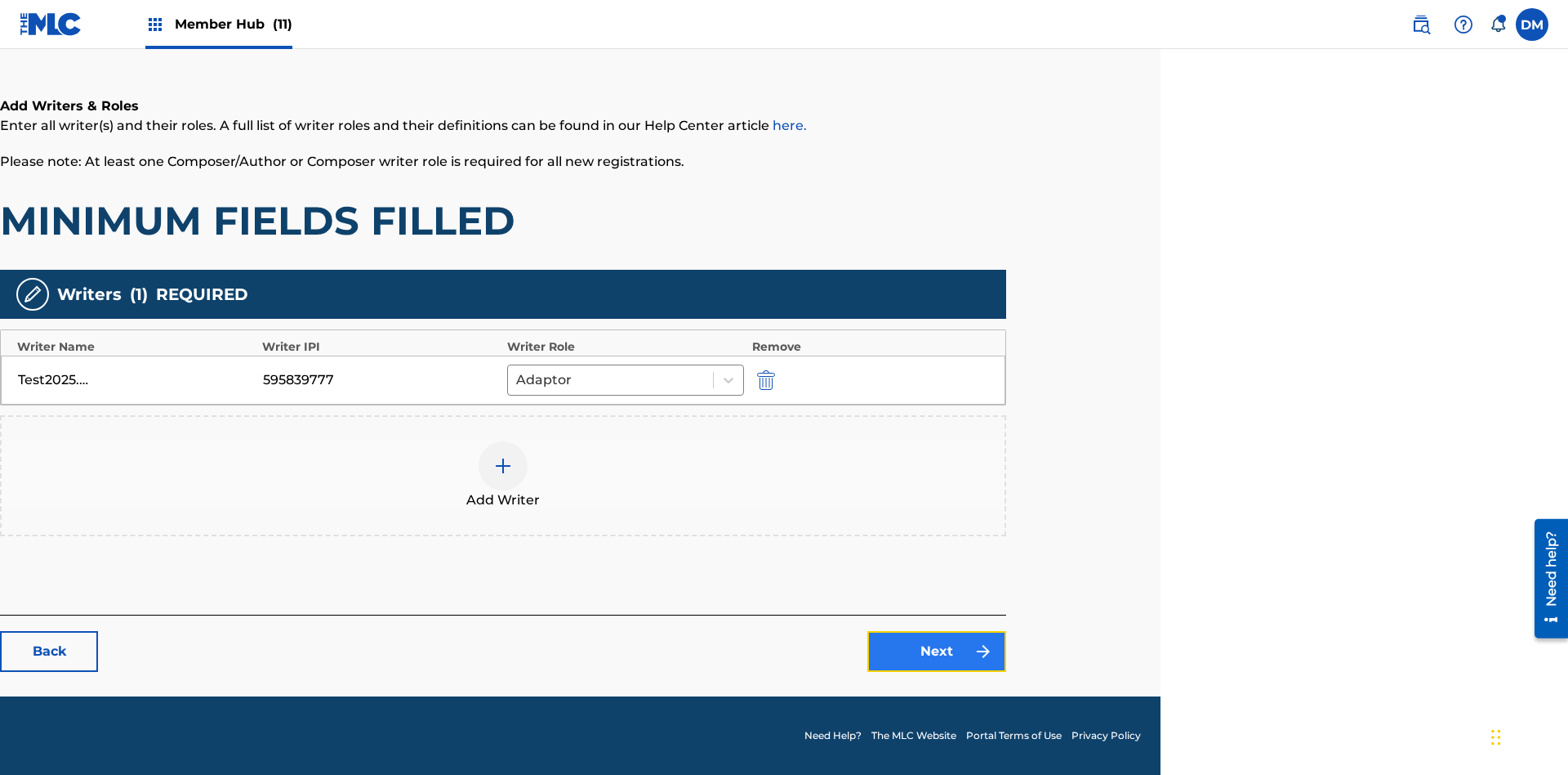
click at [937, 651] on link "Next" at bounding box center [936, 651] width 139 height 41
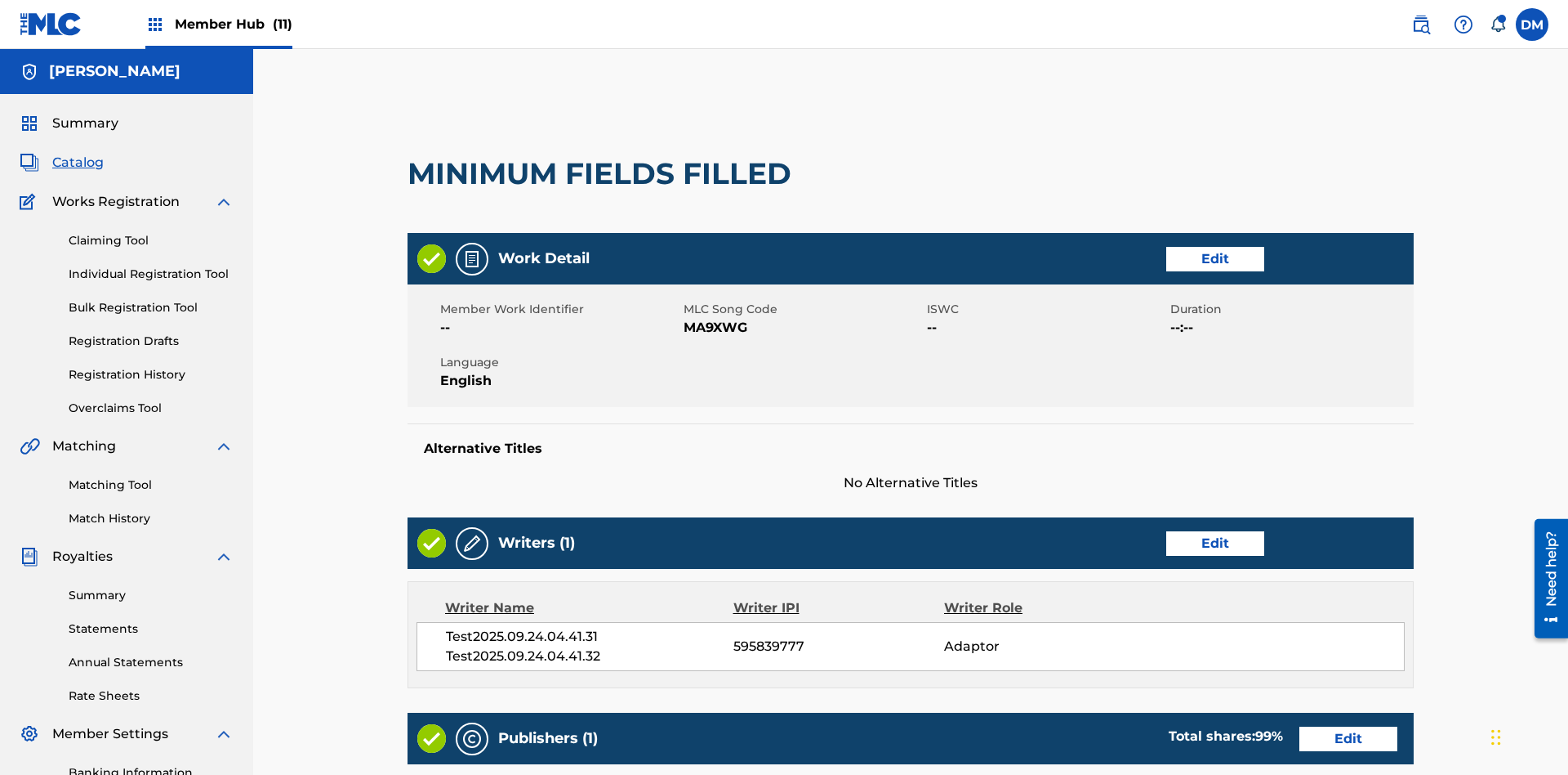
scroll to position [418, 407]
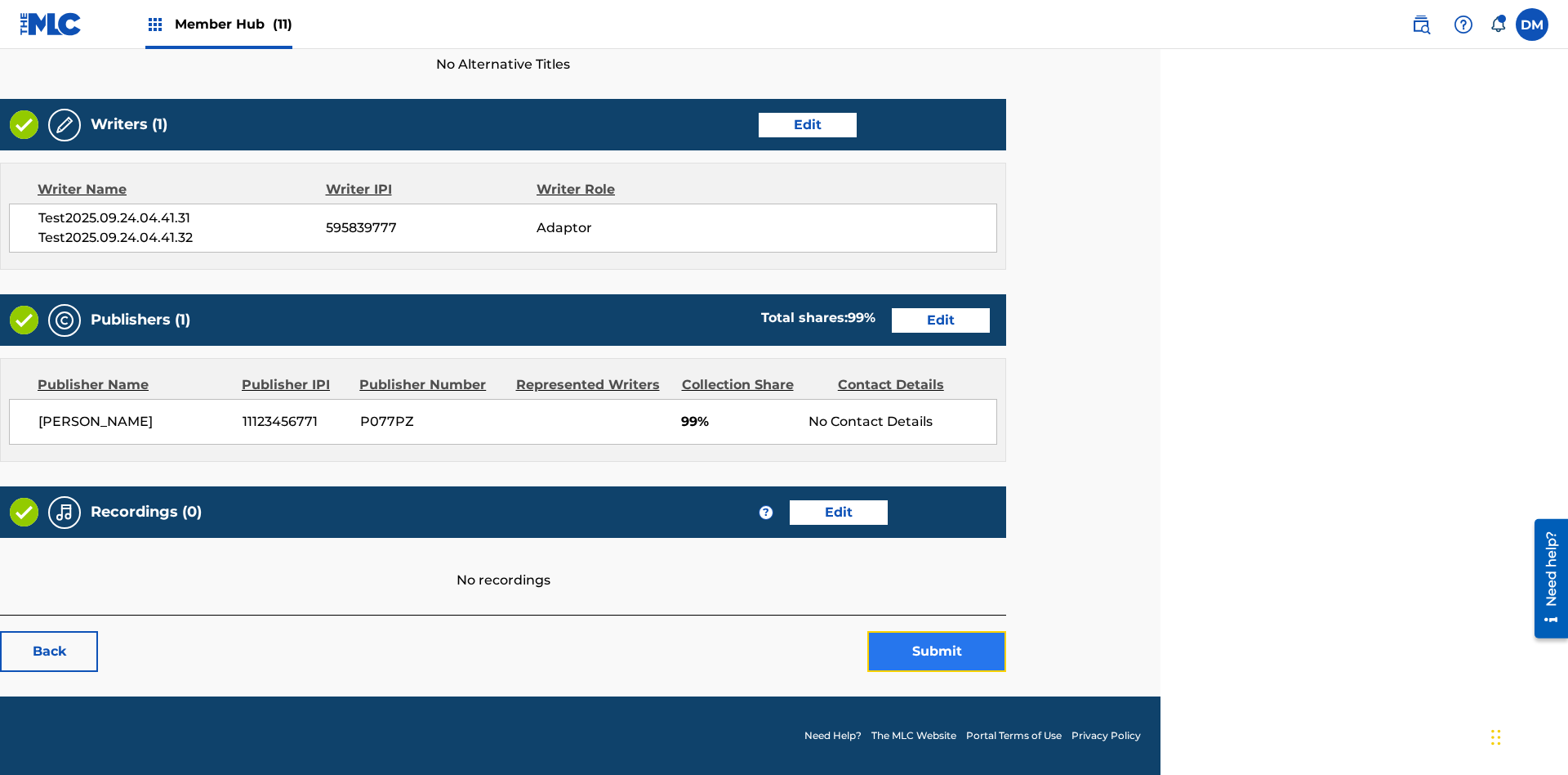
click at [937, 651] on button "Submit" at bounding box center [936, 651] width 139 height 41
